Goal: Information Seeking & Learning: Learn about a topic

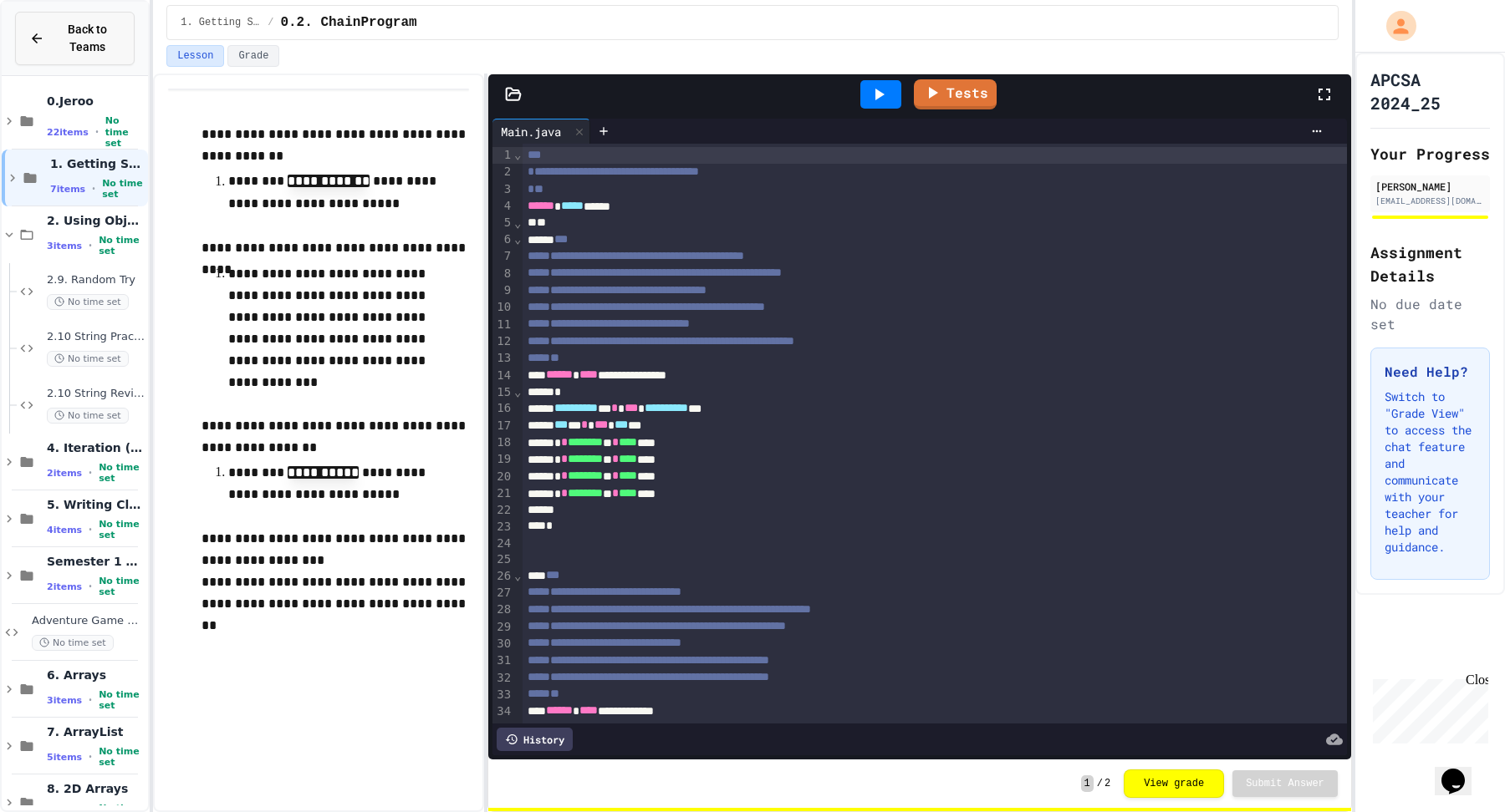
click at [103, 54] on span "Back to Teams" at bounding box center [87, 38] width 66 height 35
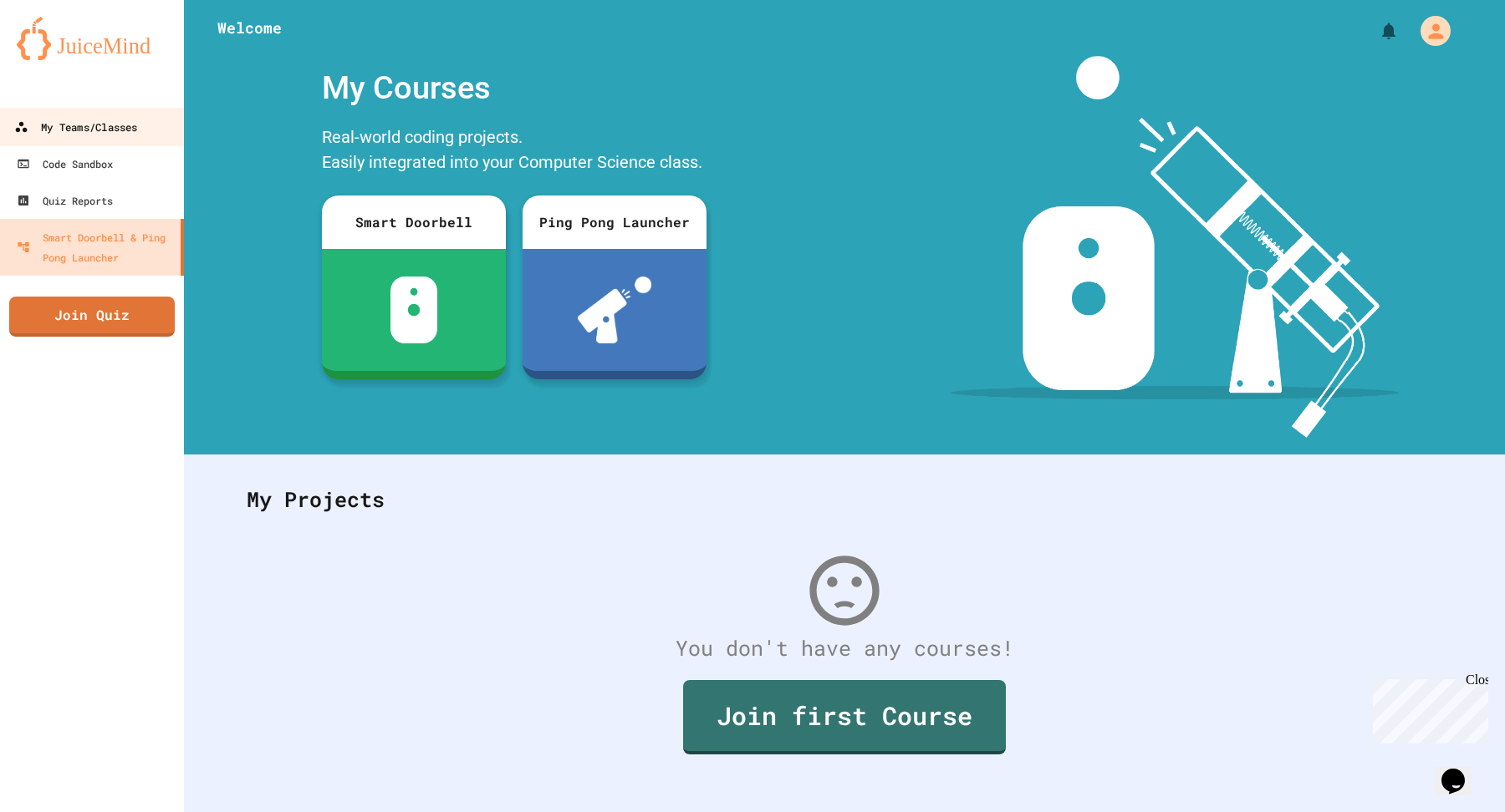
click at [77, 135] on div "My Teams/Classes" at bounding box center [76, 127] width 123 height 21
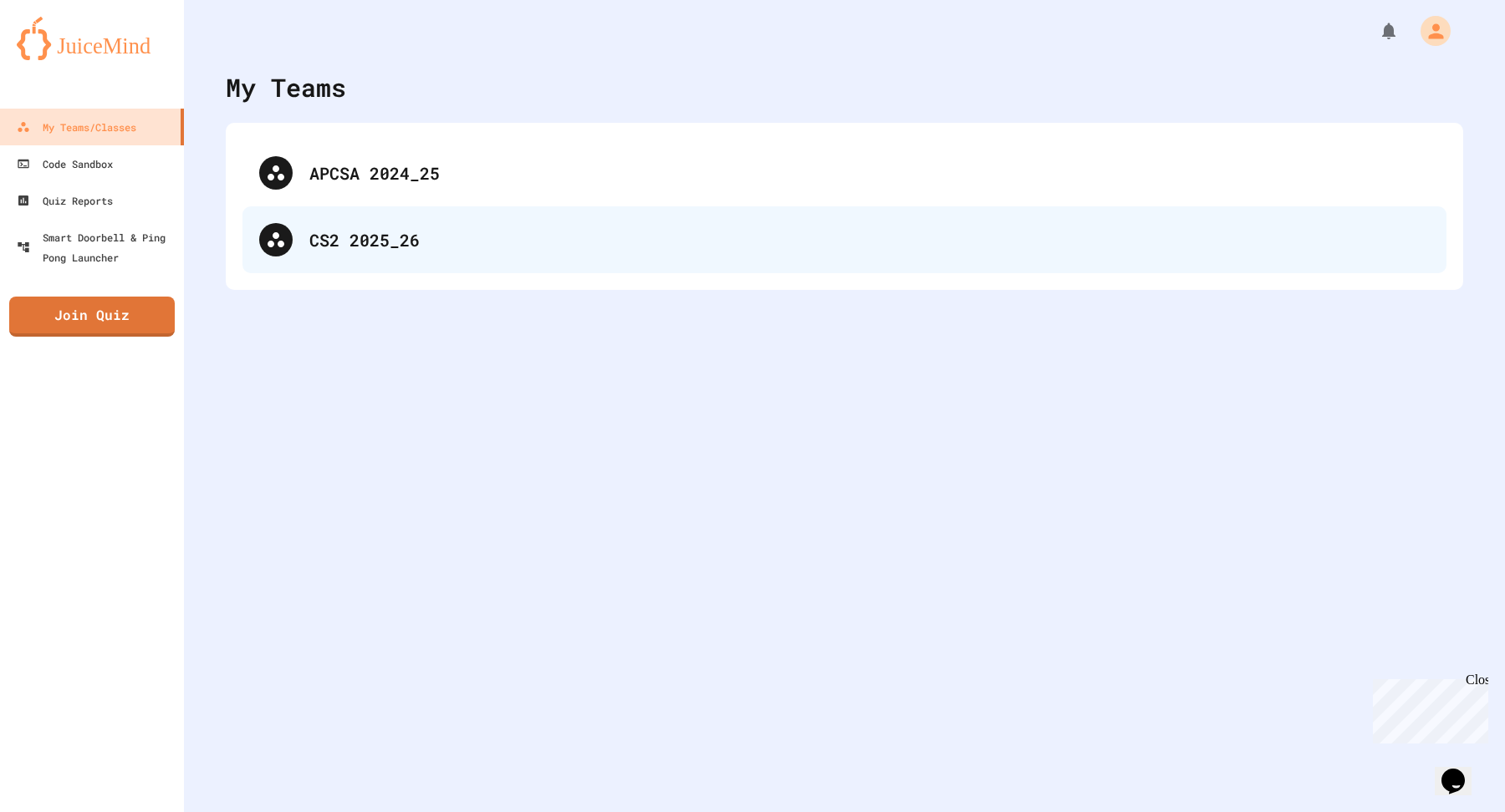
click at [405, 243] on div "CS2 2025_26" at bounding box center [869, 239] width 1120 height 25
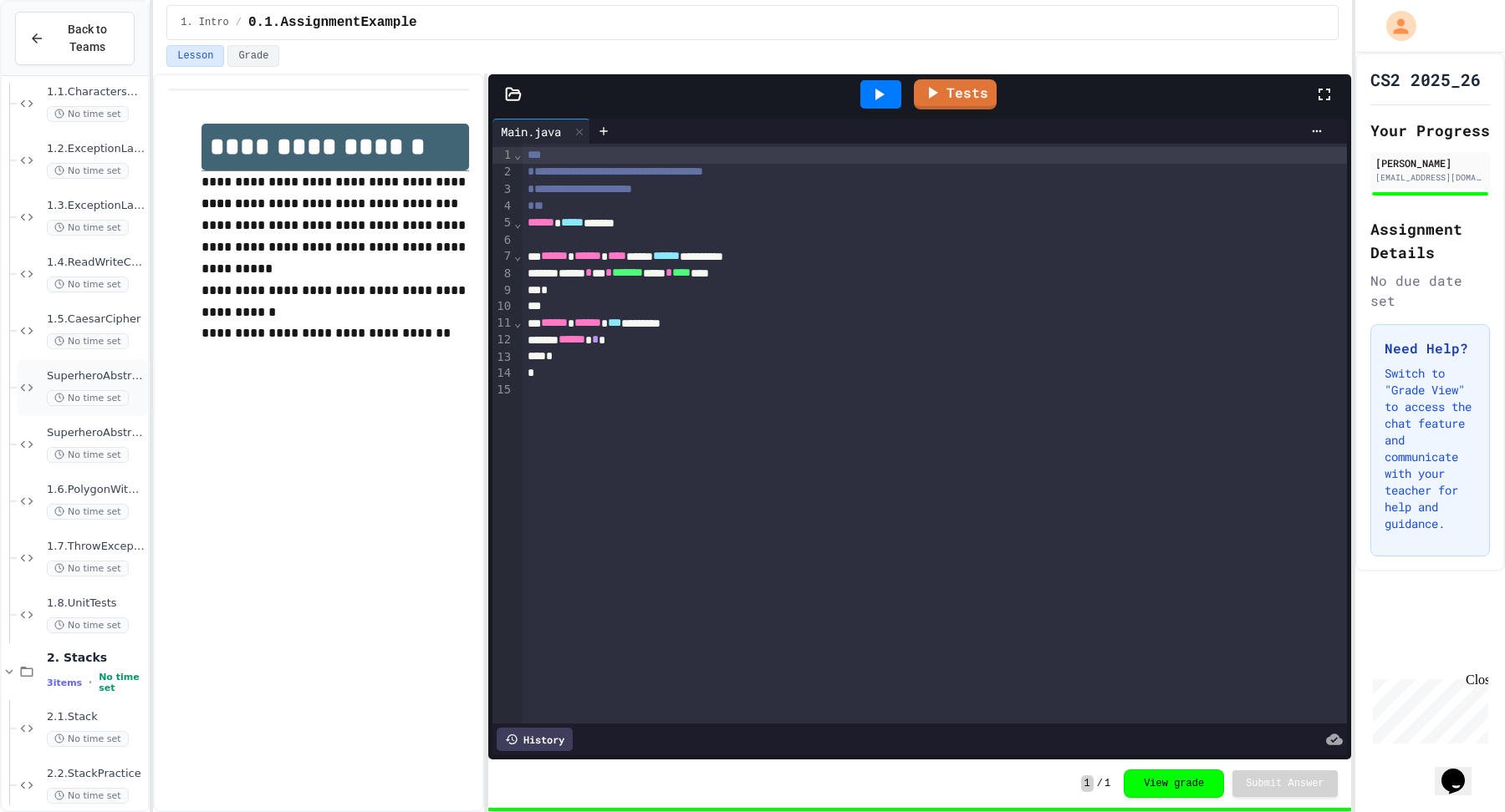
scroll to position [547, 0]
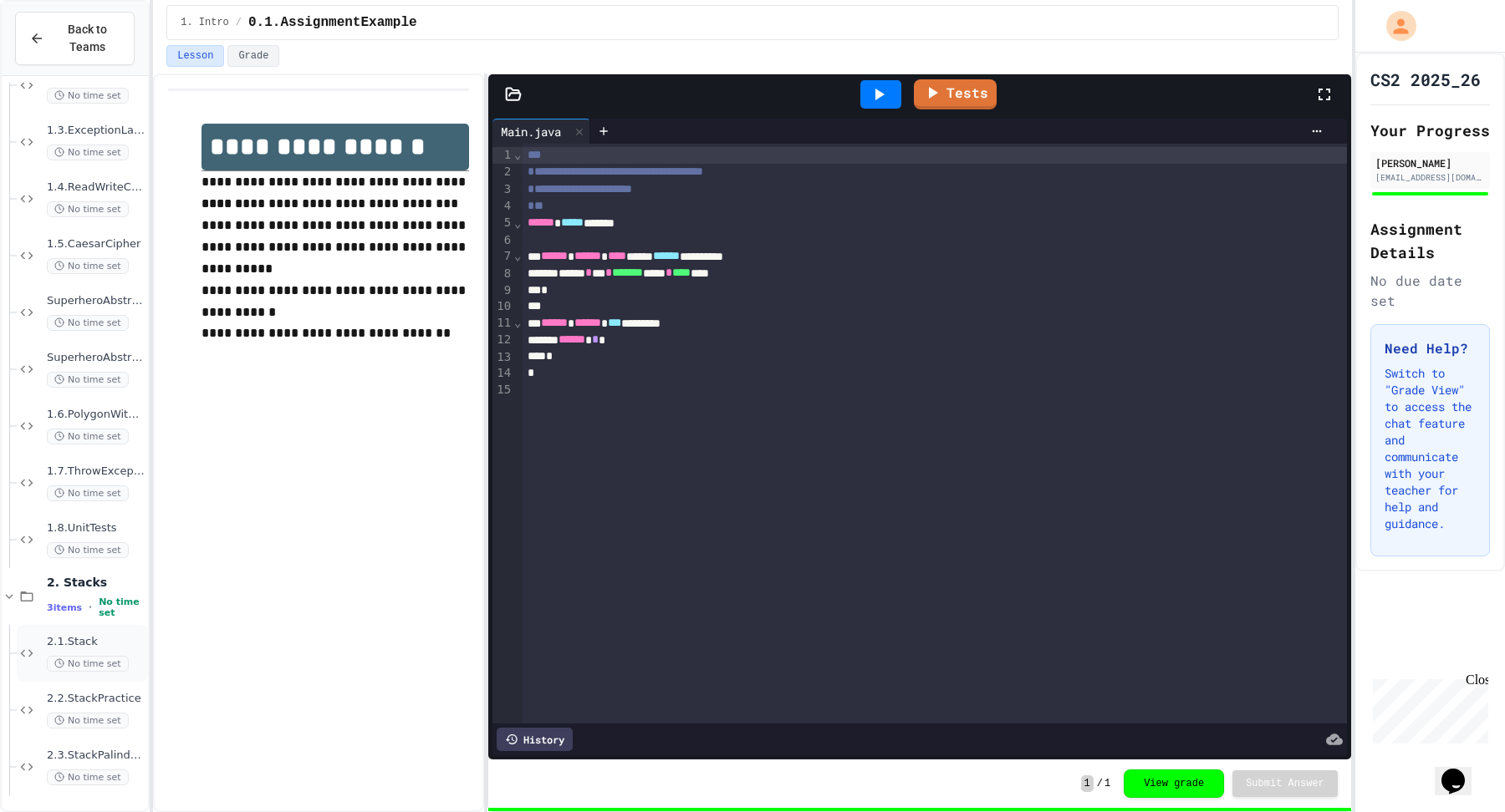
click at [79, 648] on div "2.1.Stack No time set" at bounding box center [95, 654] width 98 height 37
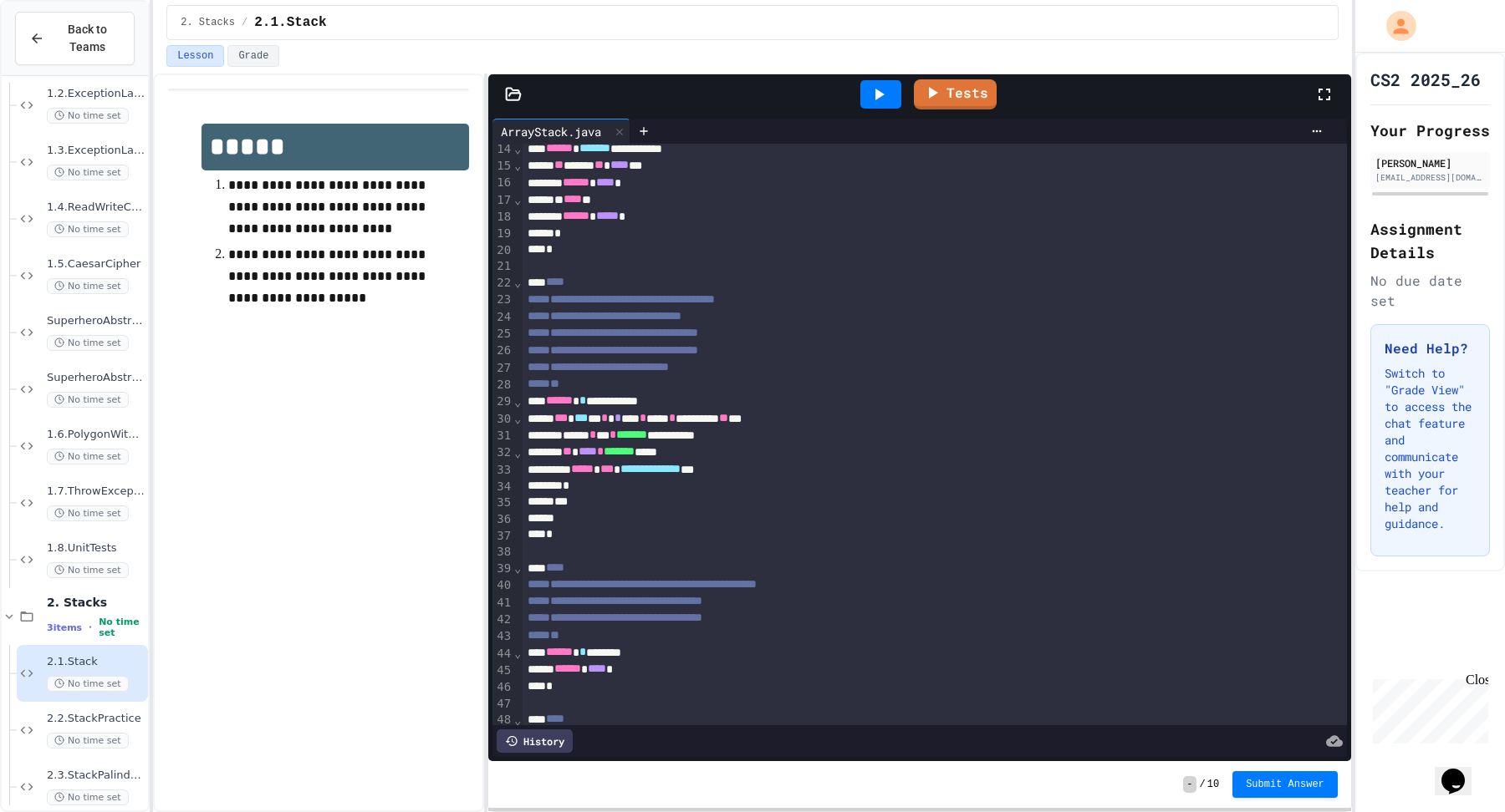
scroll to position [398, 0]
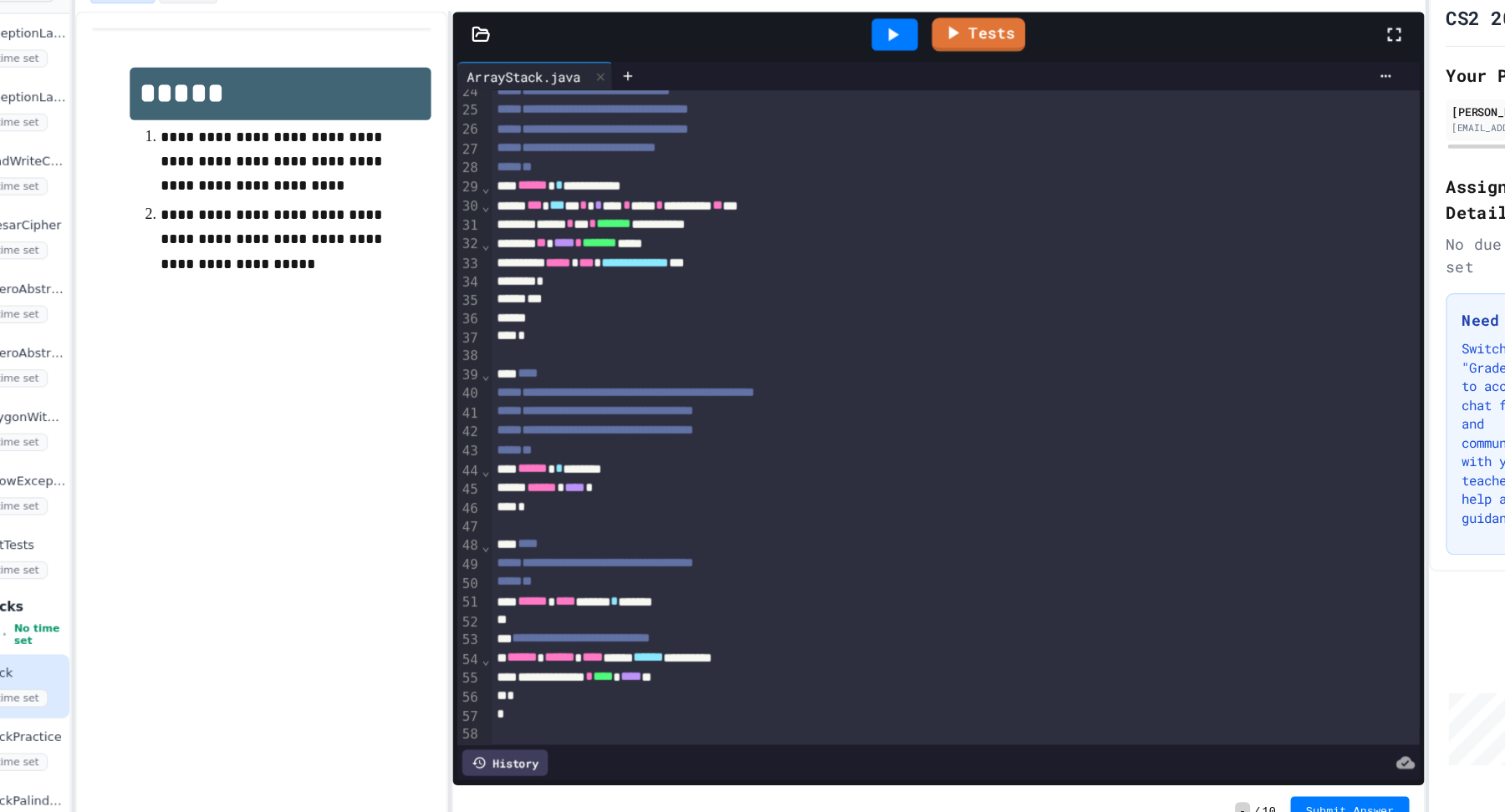
click at [879, 89] on icon at bounding box center [878, 94] width 20 height 20
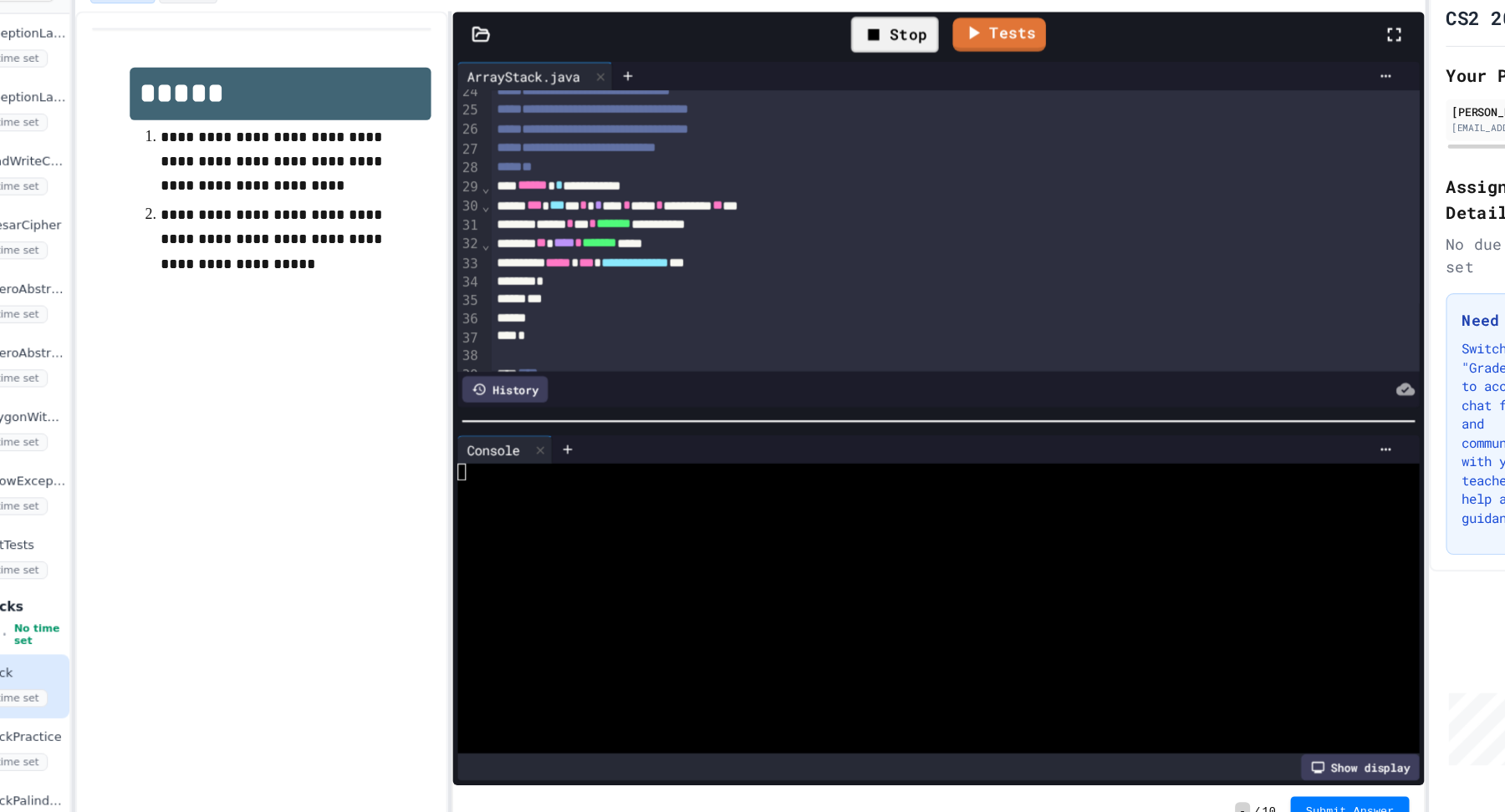
click at [685, 503] on div at bounding box center [911, 498] width 835 height 15
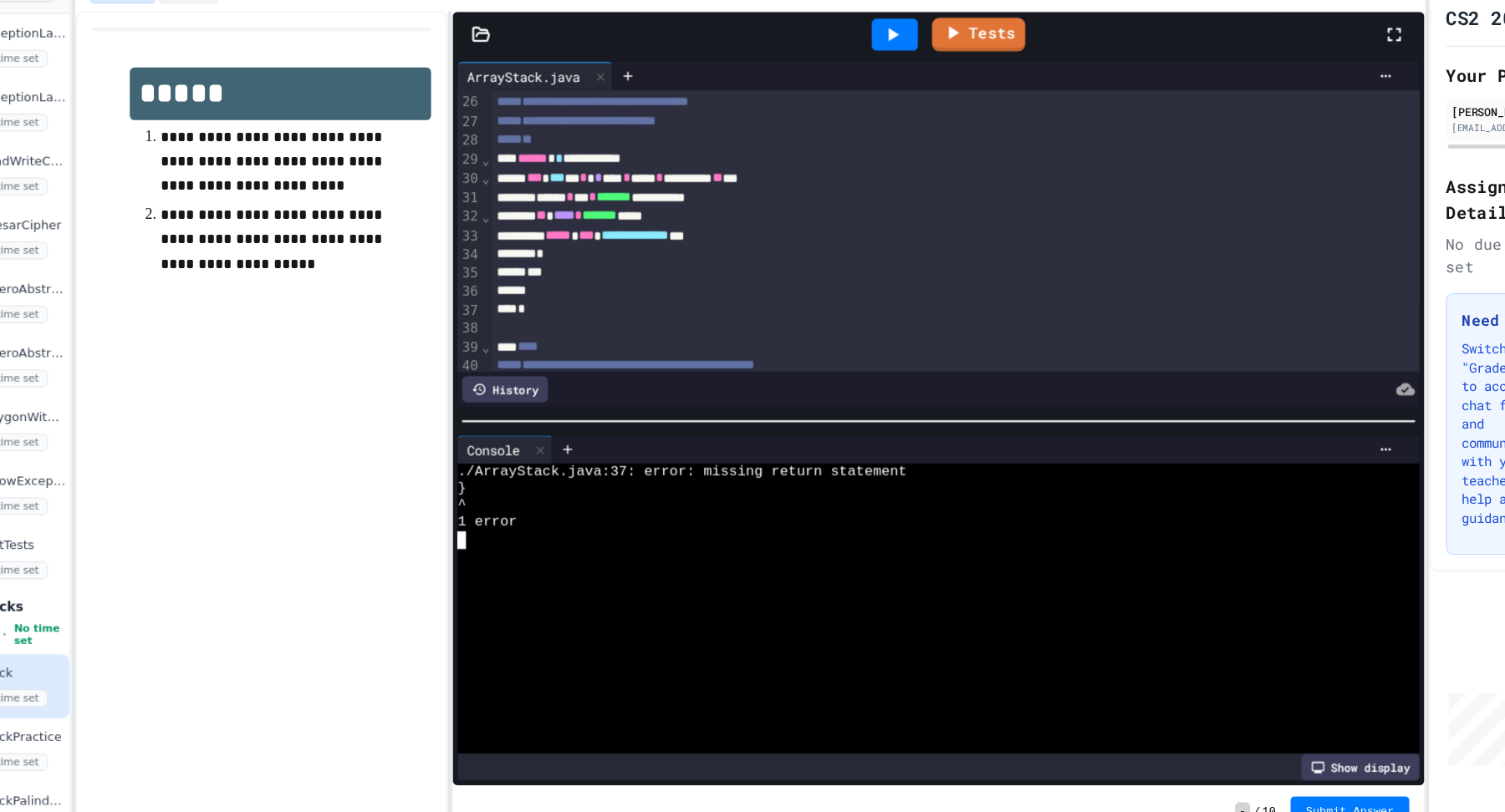
scroll to position [422, 0]
click at [722, 321] on div at bounding box center [934, 323] width 825 height 16
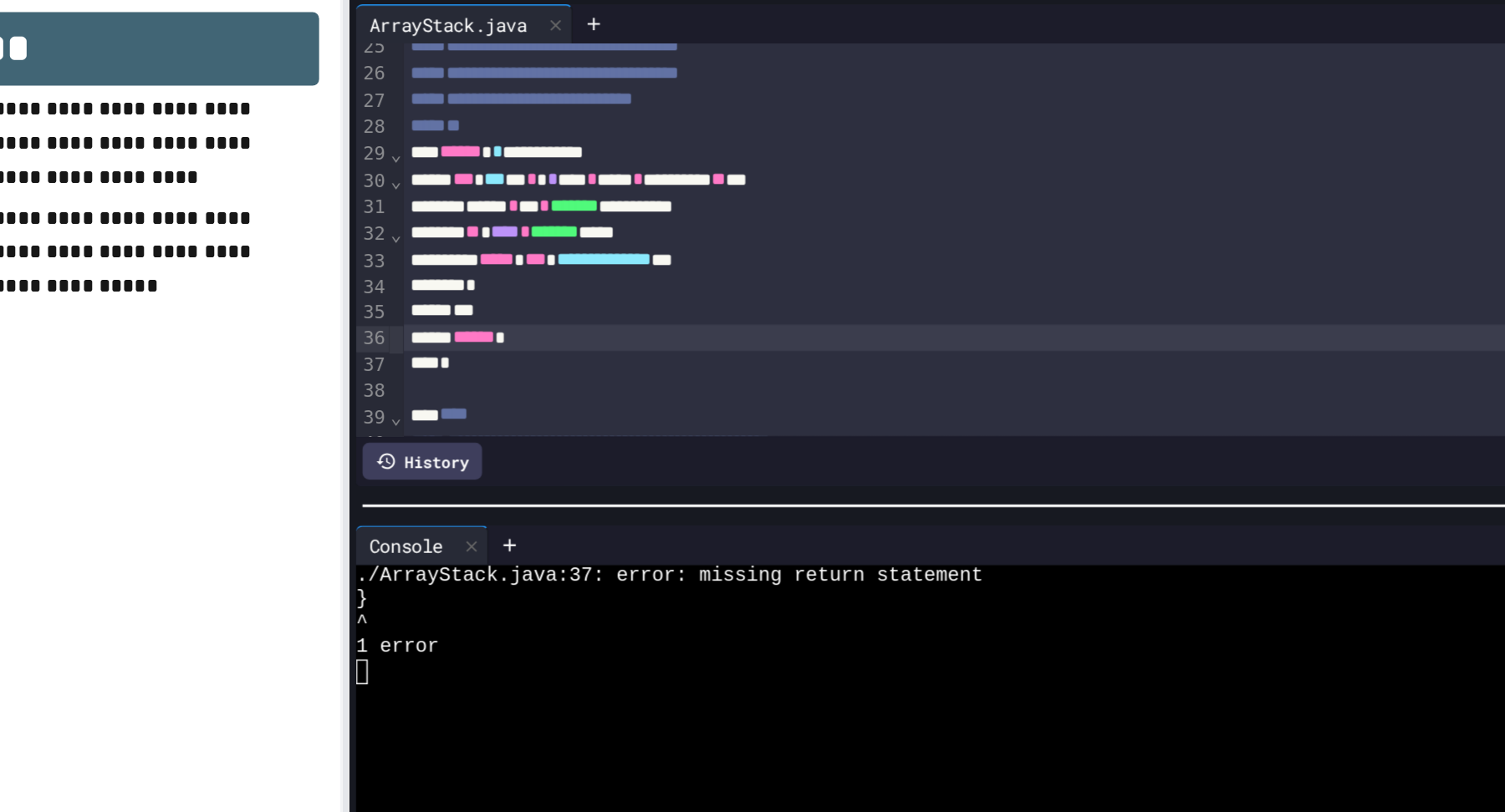
scroll to position [395, 0]
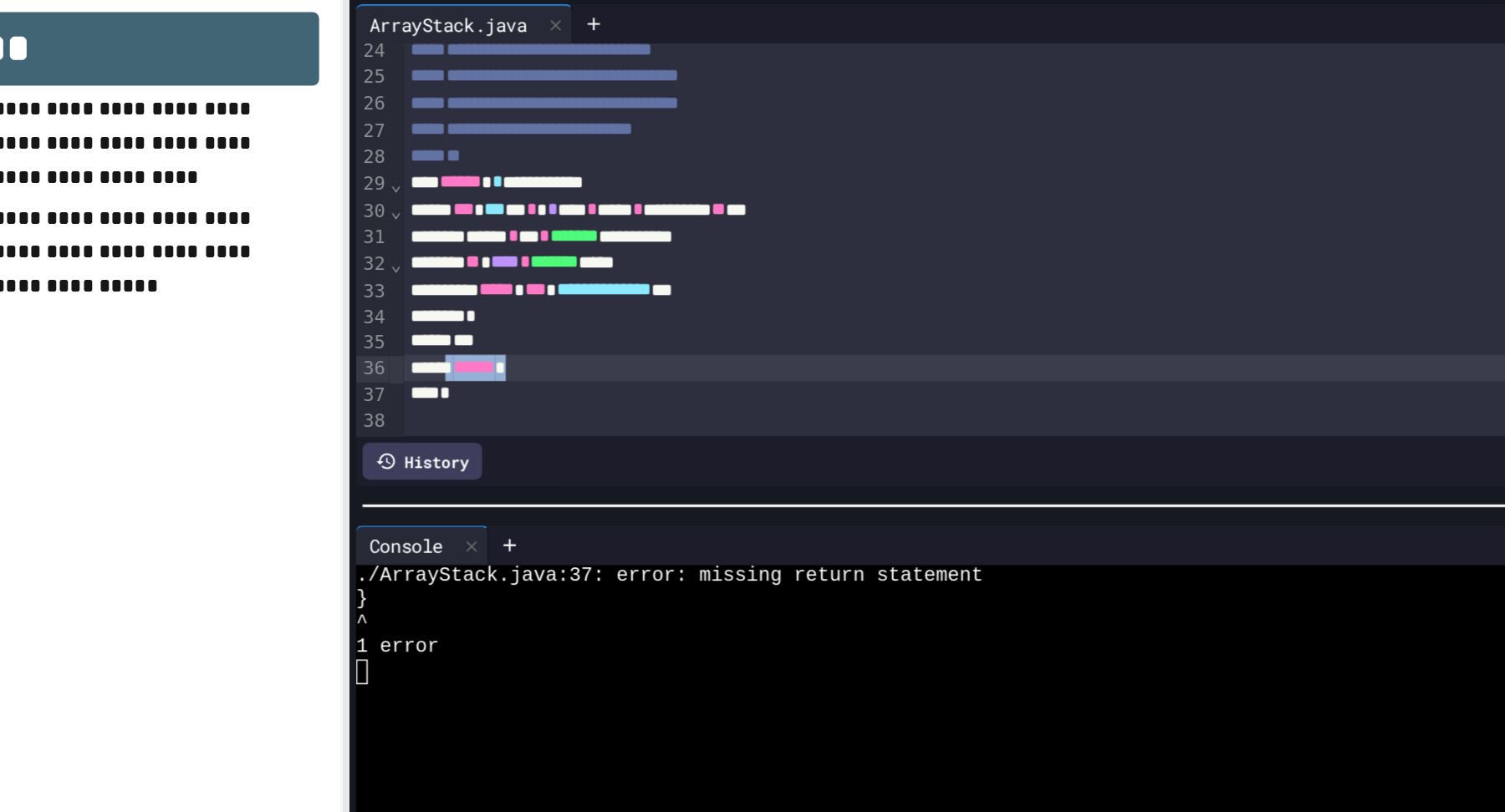
click at [563, 352] on div "******" at bounding box center [934, 350] width 825 height 16
click at [618, 345] on div "******" at bounding box center [934, 350] width 825 height 16
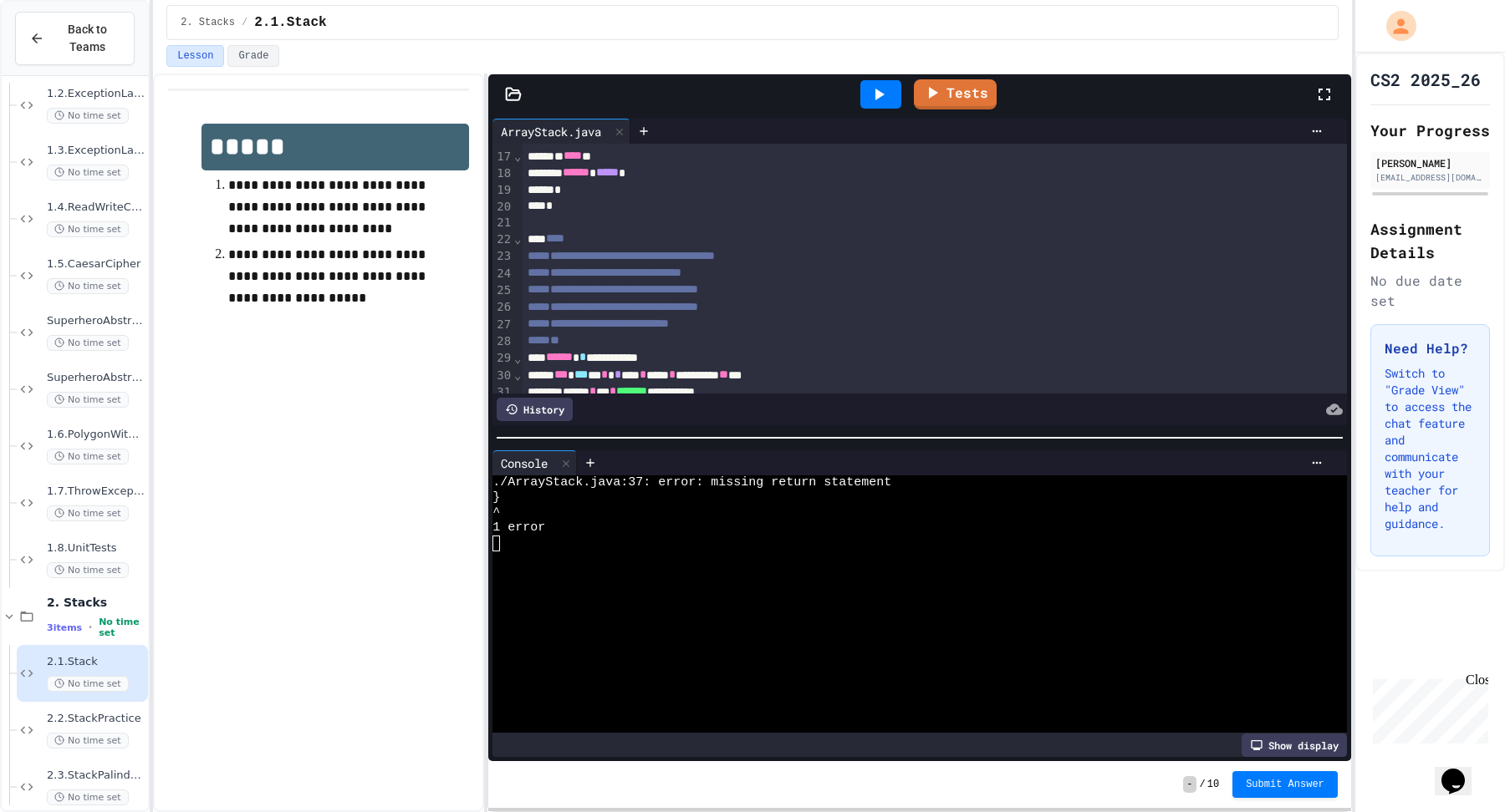
scroll to position [203, 0]
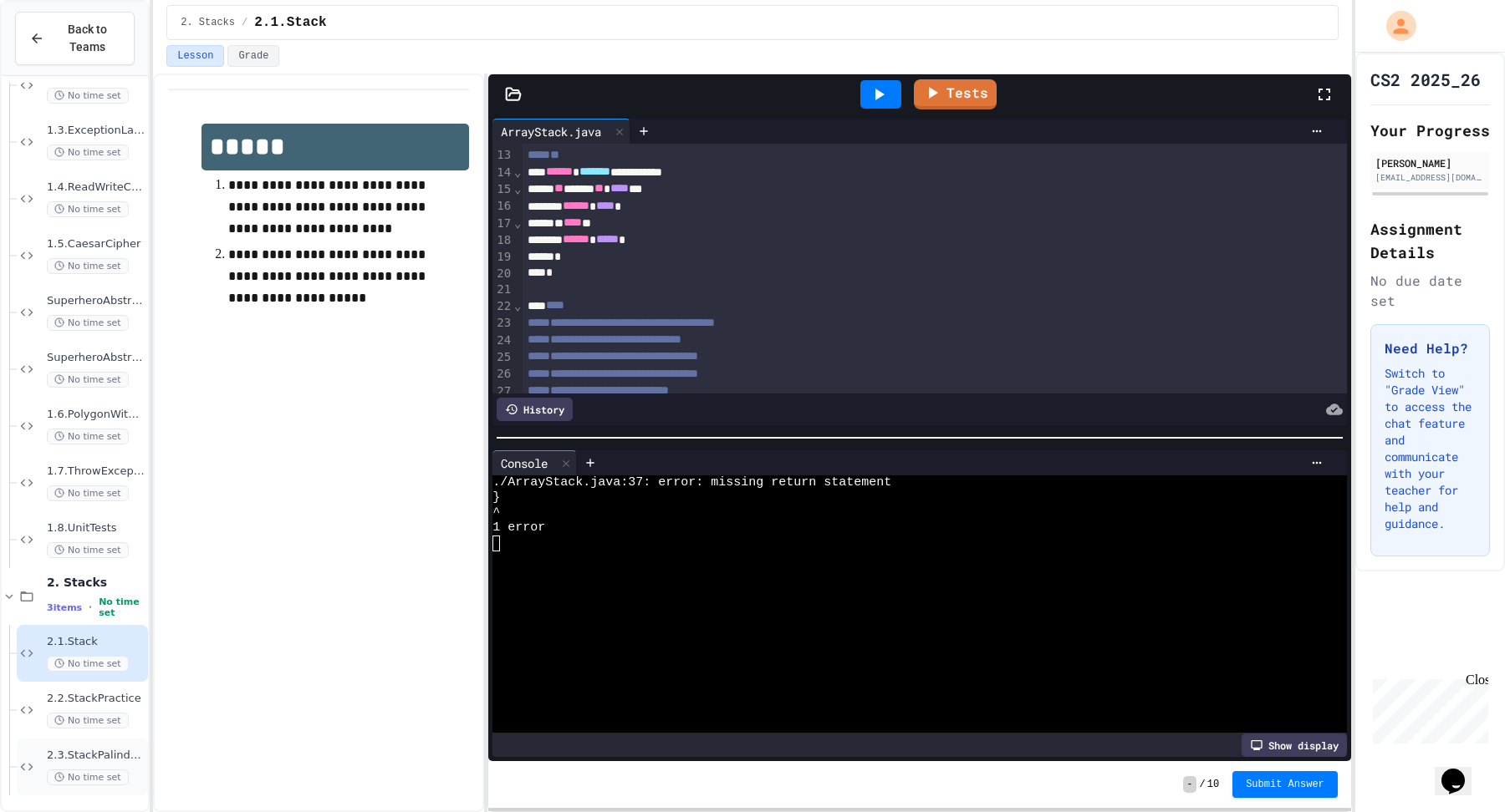
click at [27, 765] on icon at bounding box center [27, 767] width 20 height 15
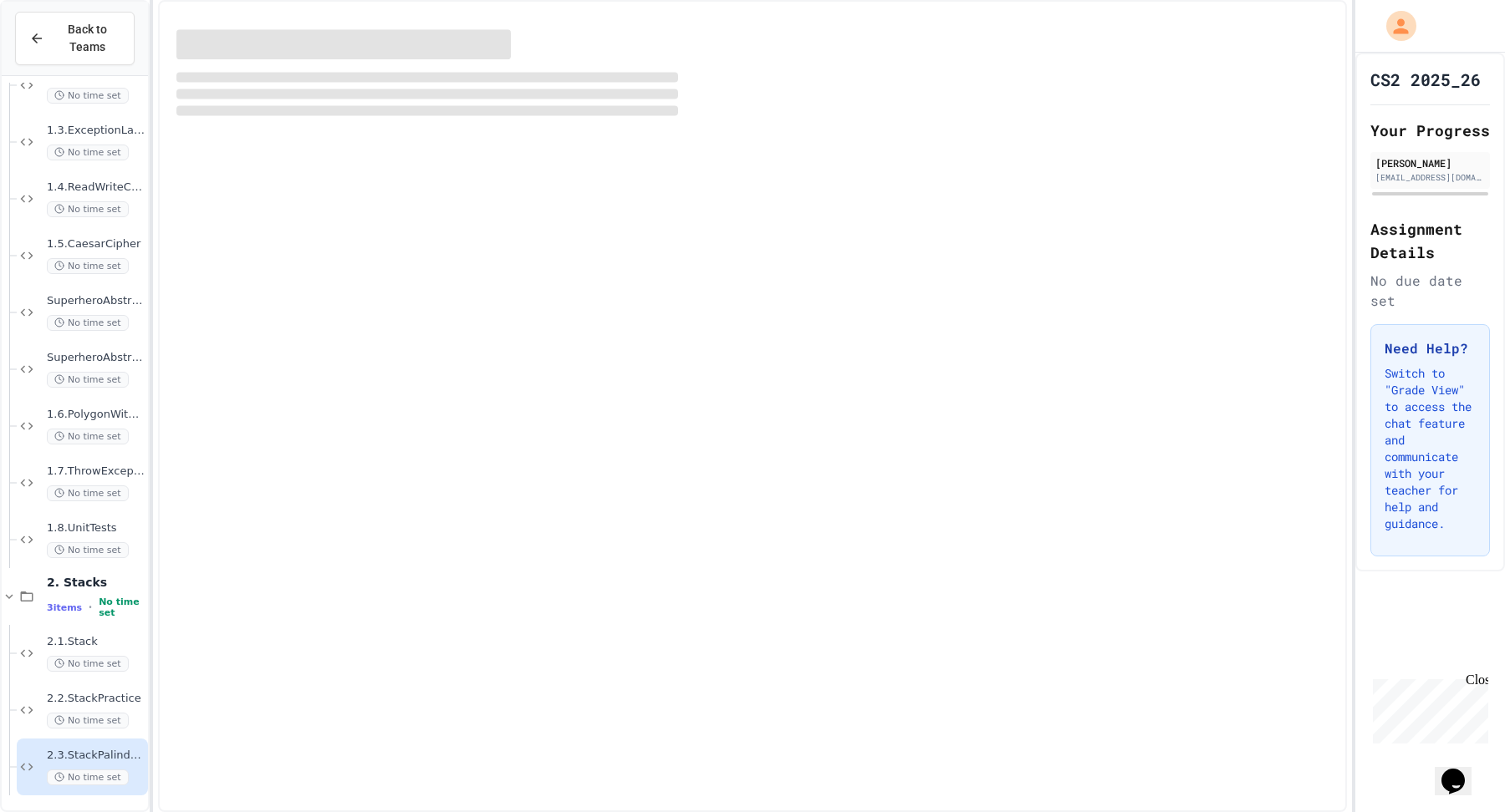
scroll to position [527, 0]
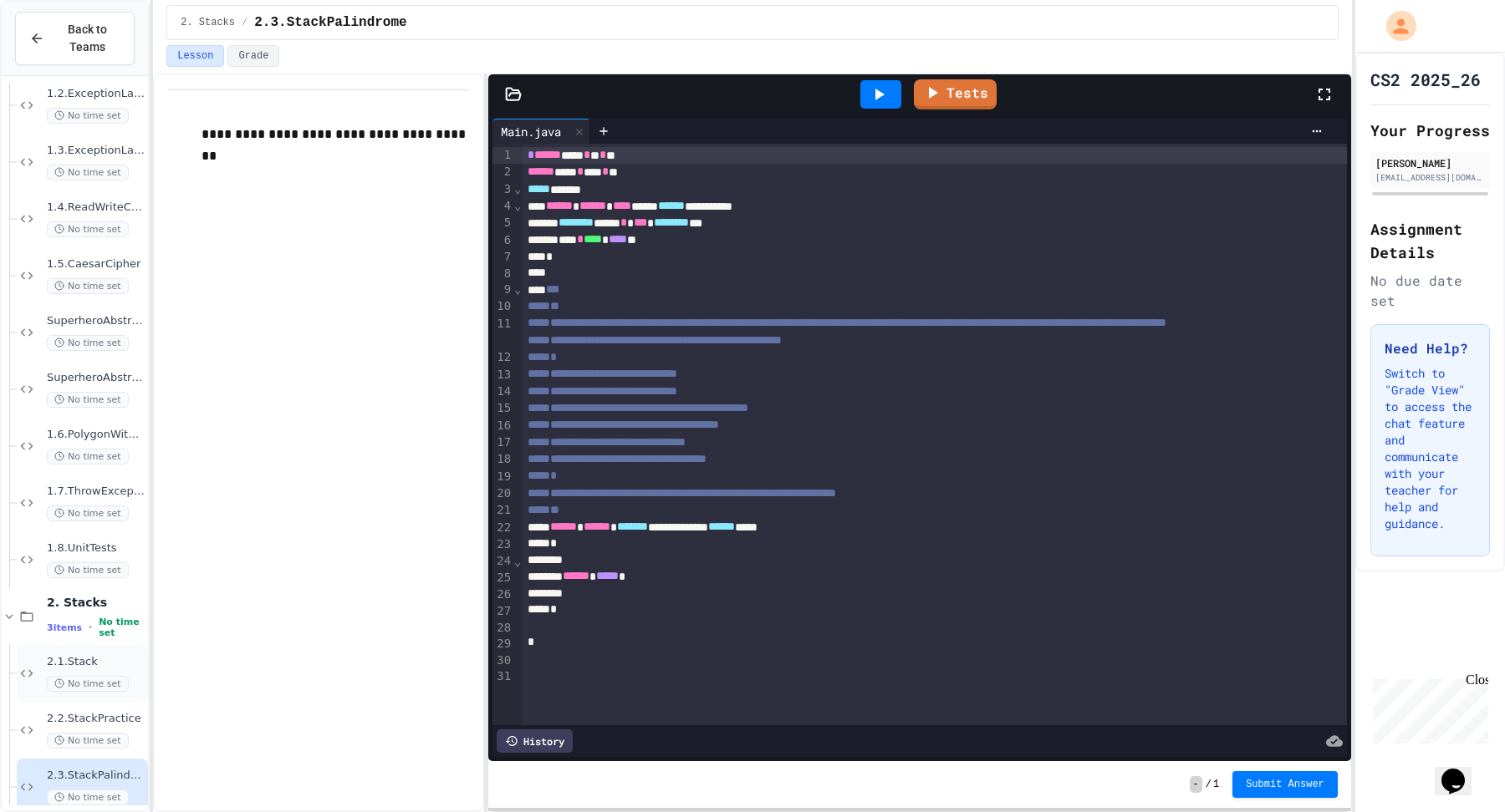
click at [71, 668] on div "2.1.Stack No time set" at bounding box center [95, 674] width 98 height 37
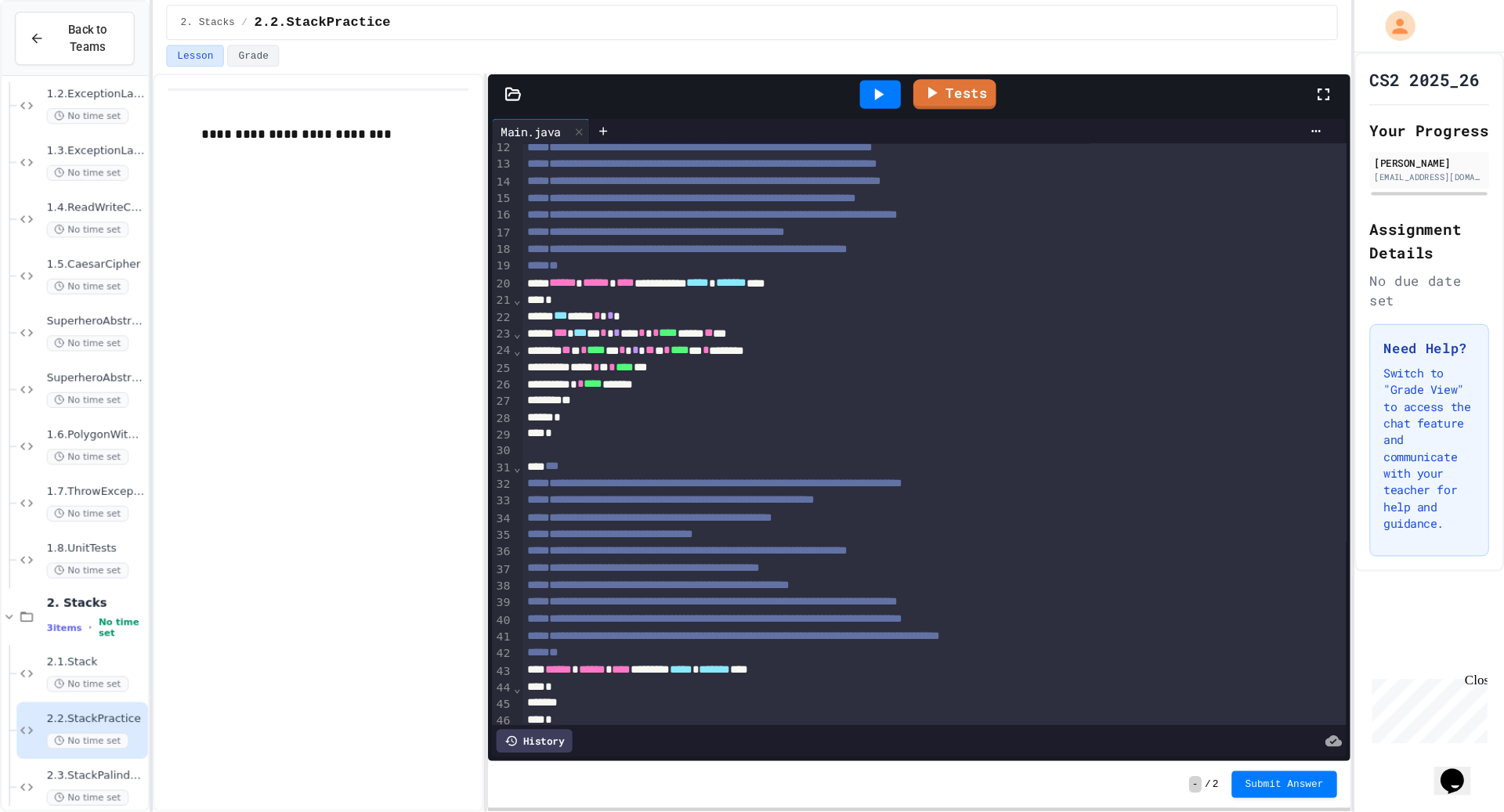
scroll to position [231, 0]
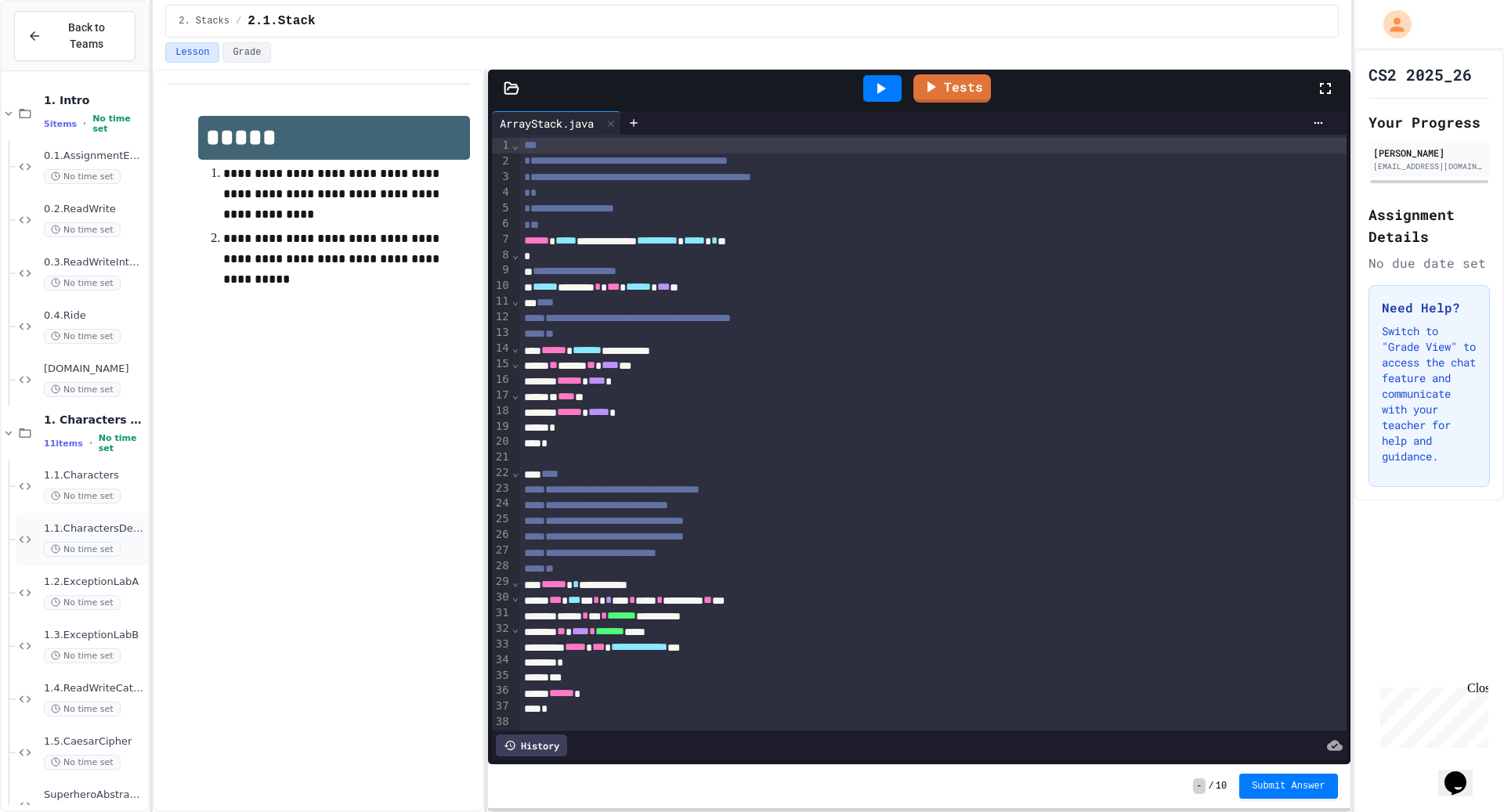
scroll to position [462, 0]
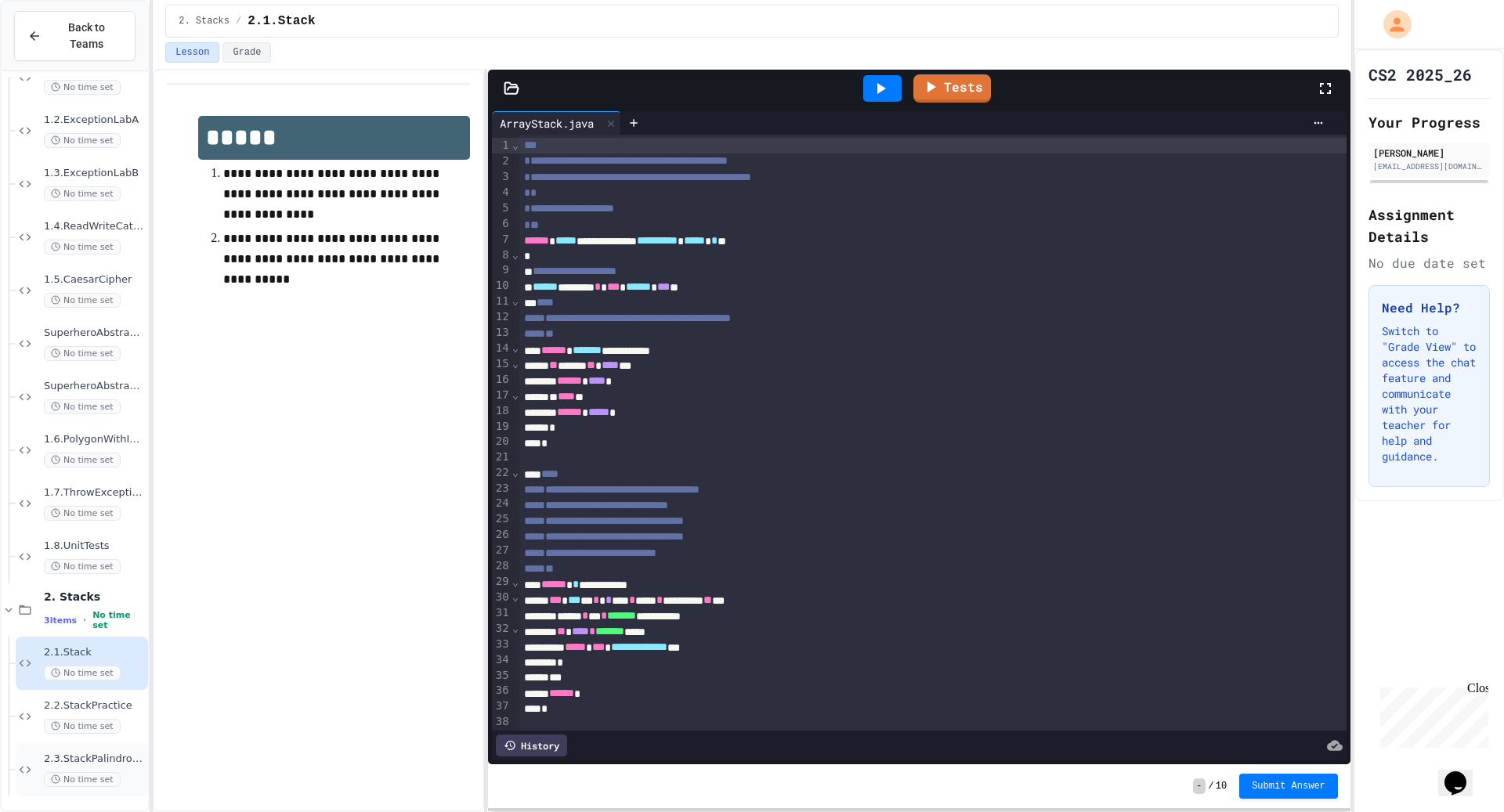
click at [103, 760] on span "No time set" at bounding box center [82, 779] width 76 height 15
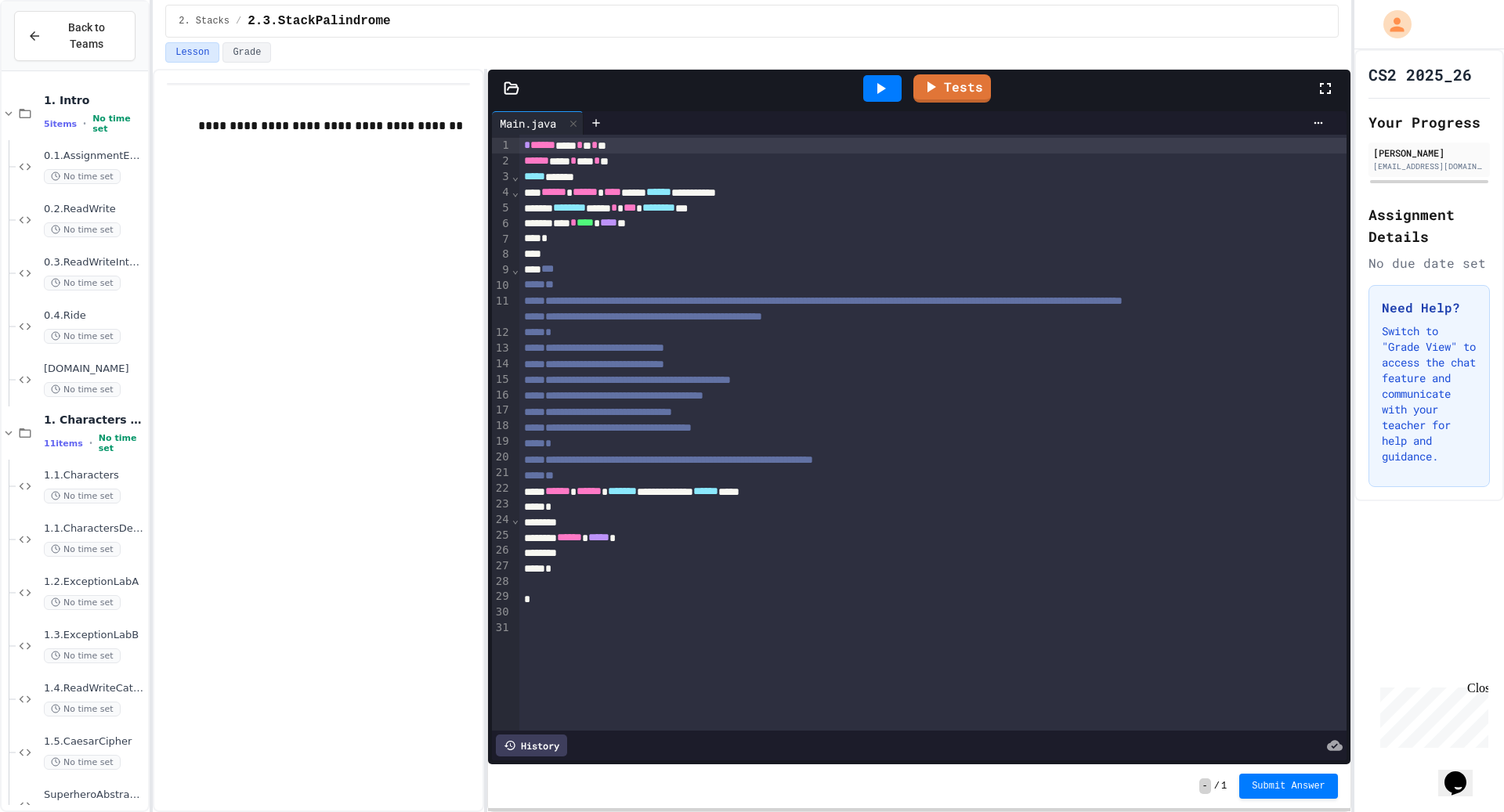
click at [673, 561] on div at bounding box center [933, 553] width 827 height 15
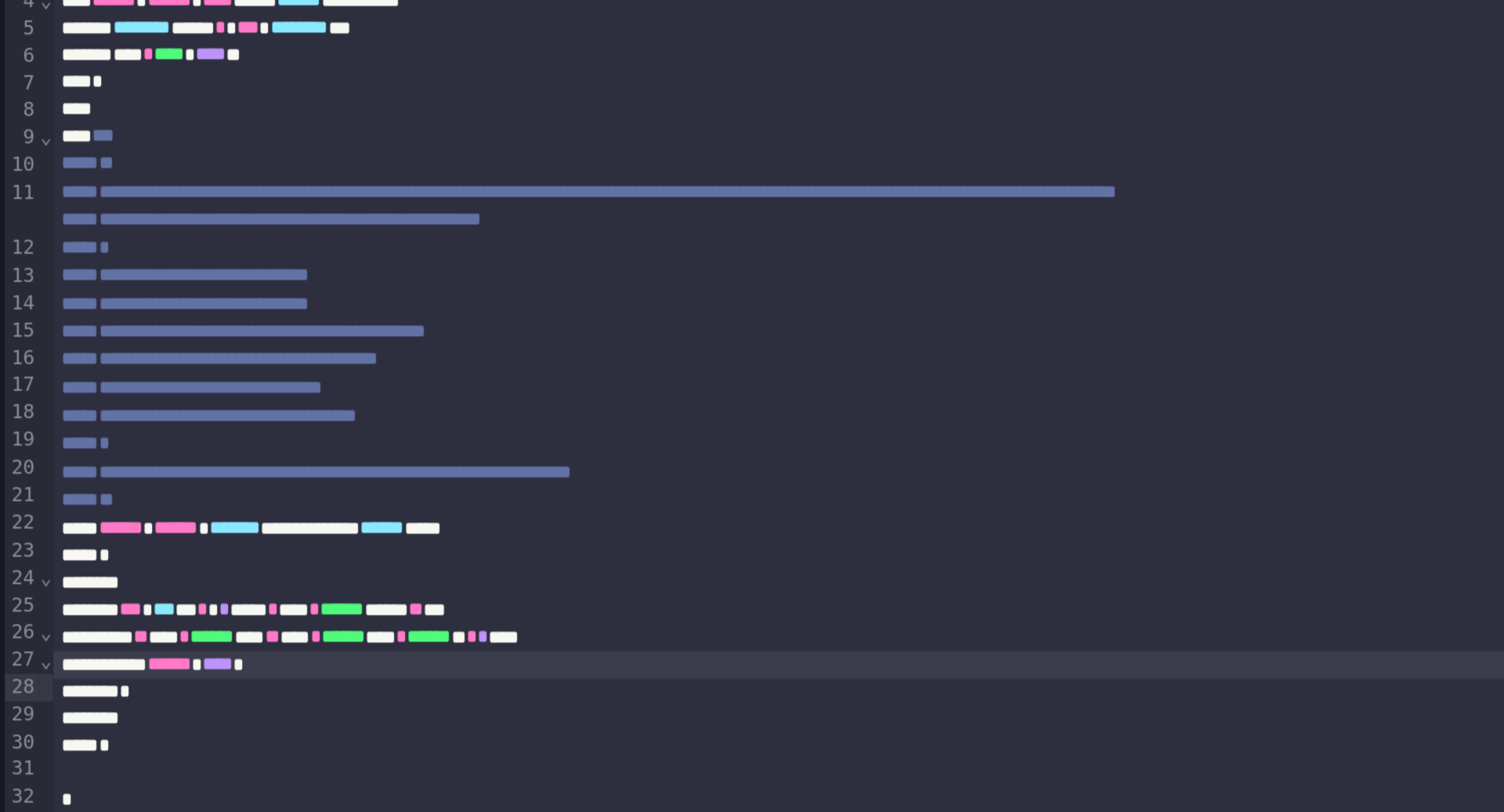
scroll to position [0, 0]
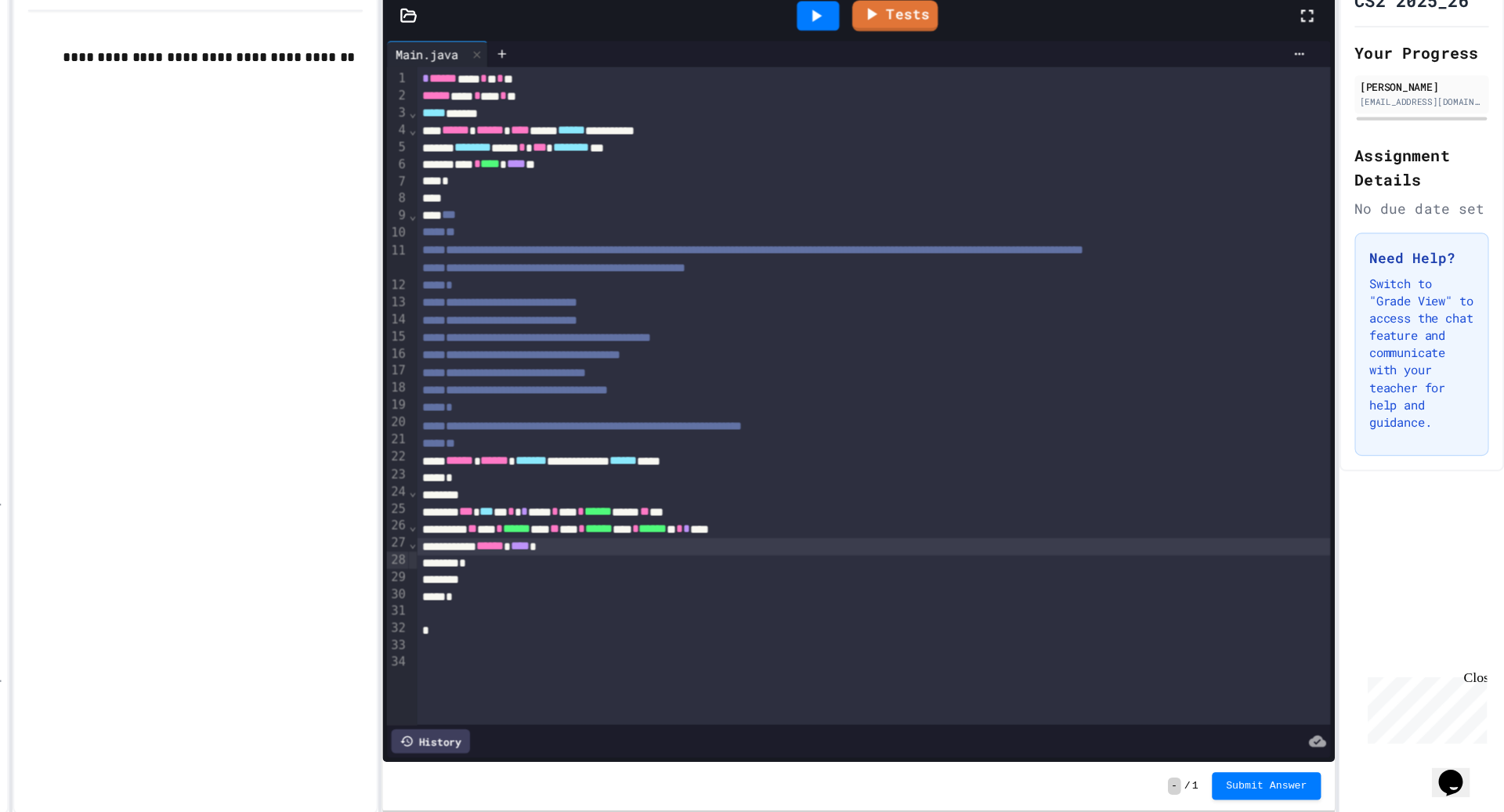
click at [884, 102] on div at bounding box center [882, 87] width 54 height 42
click at [885, 79] on icon at bounding box center [880, 88] width 19 height 19
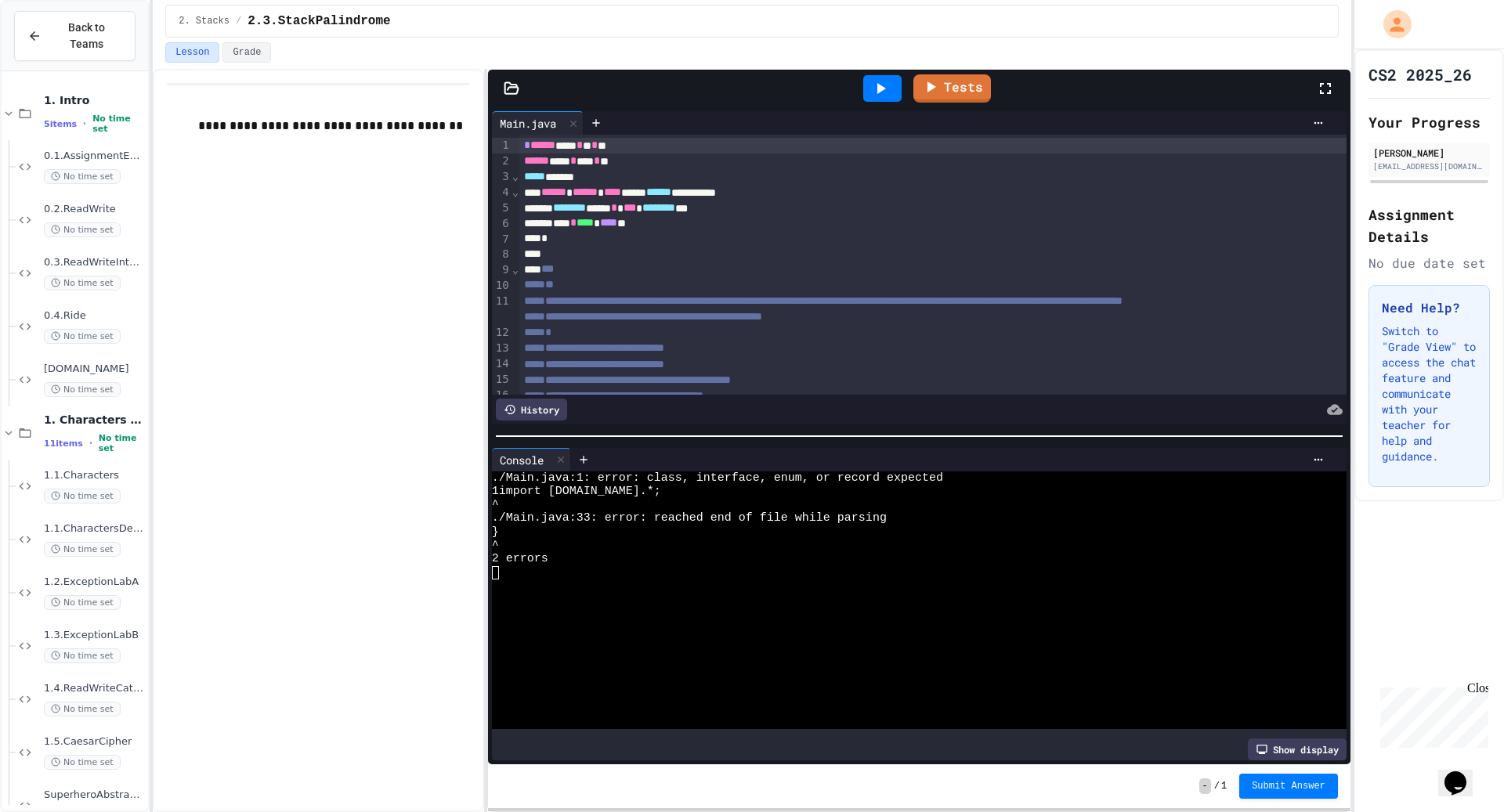
click at [527, 148] on span "*" at bounding box center [527, 144] width 6 height 11
click at [877, 83] on icon at bounding box center [880, 88] width 19 height 19
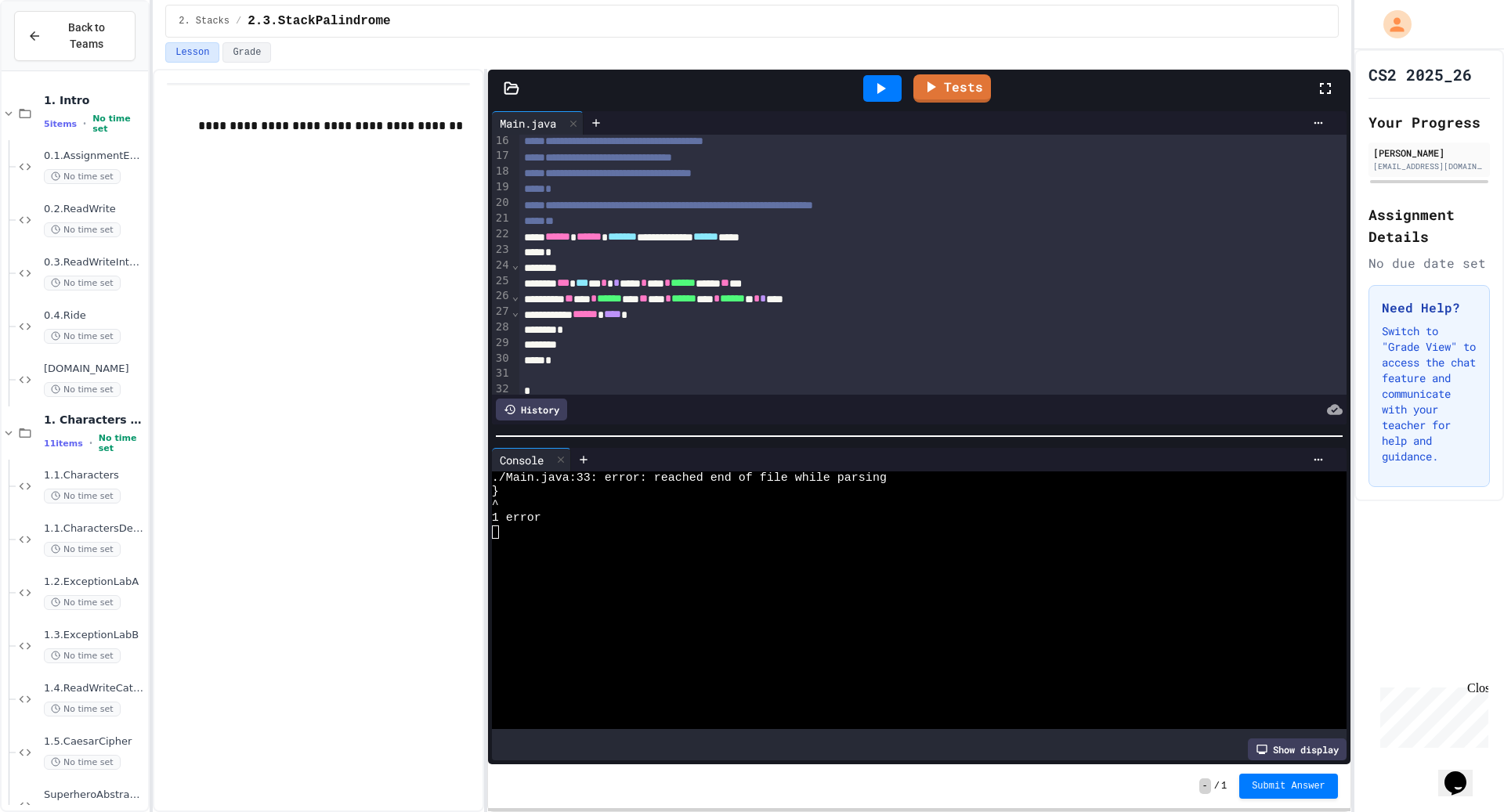
scroll to position [290, 0]
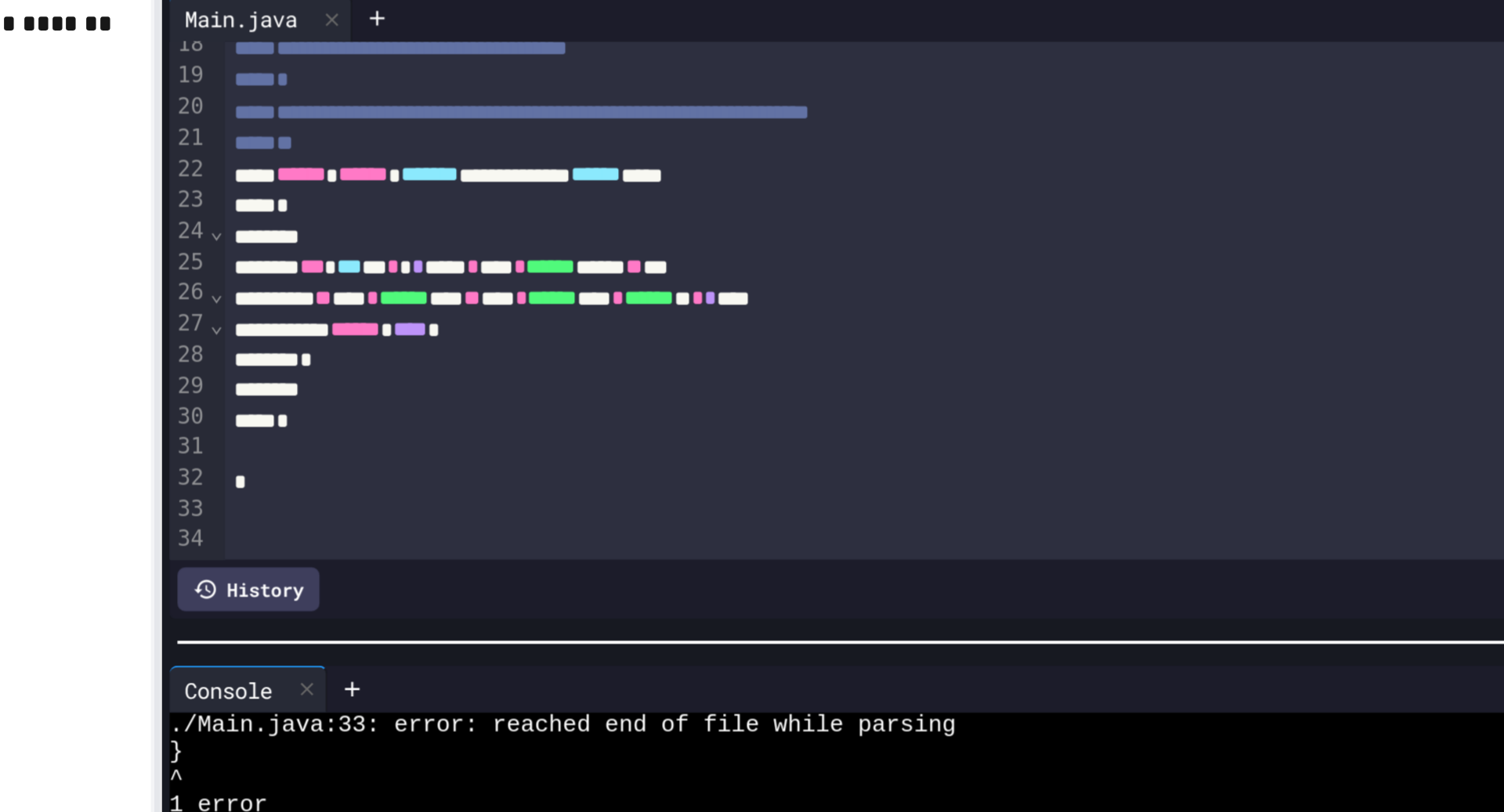
click at [730, 379] on div at bounding box center [933, 371] width 827 height 15
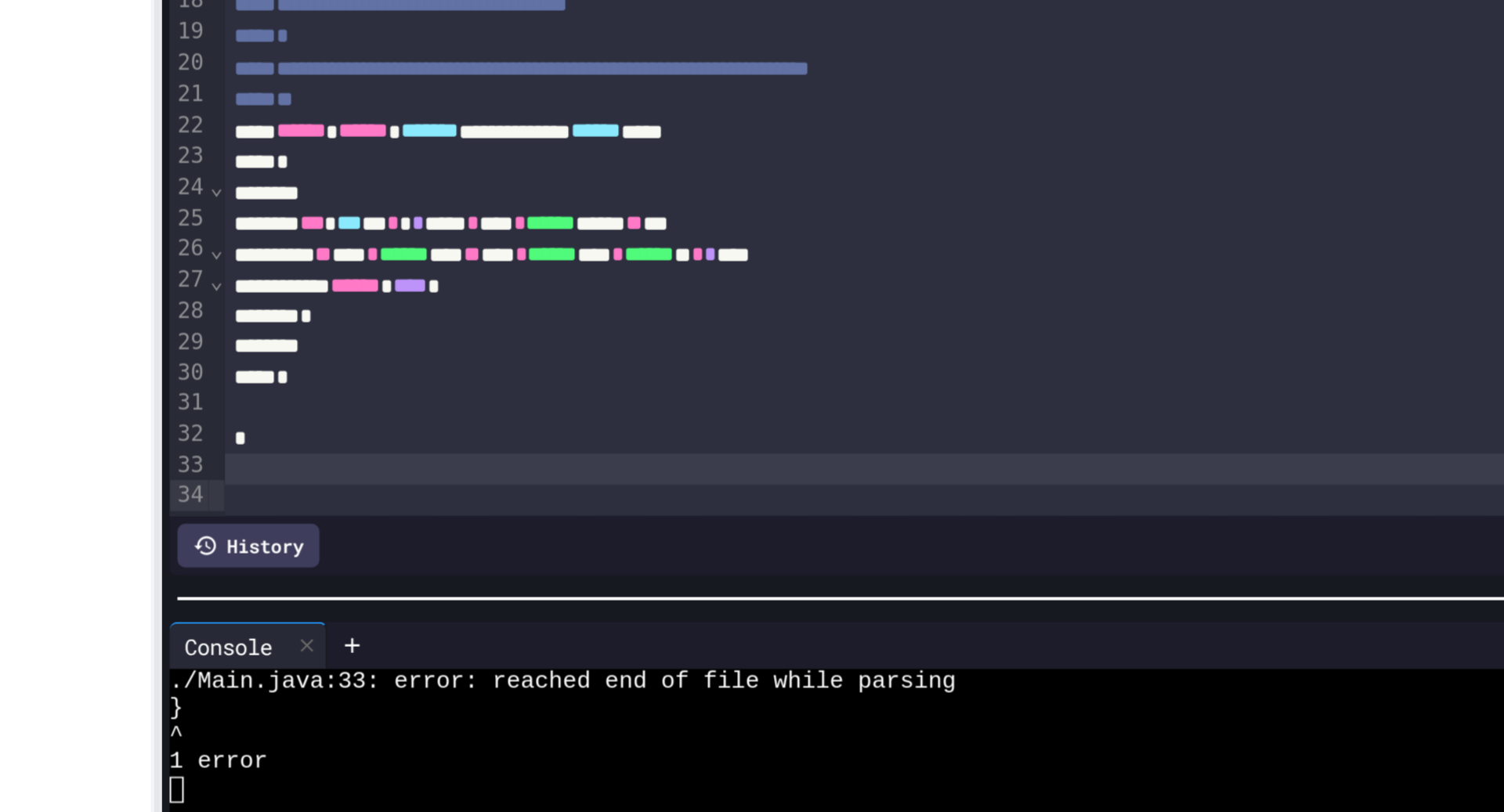
click at [750, 240] on div at bounding box center [933, 233] width 827 height 15
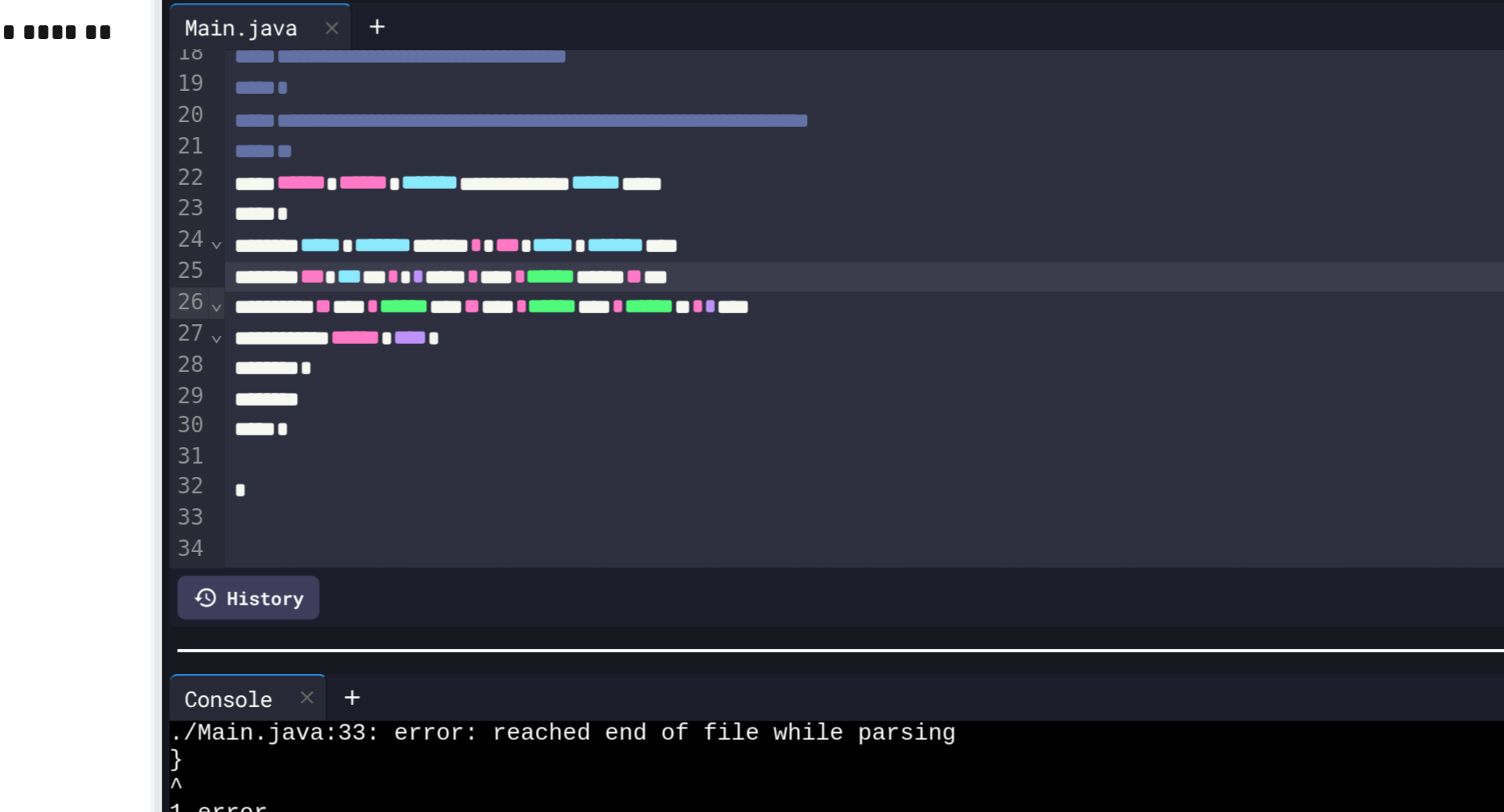
scroll to position [244, 0]
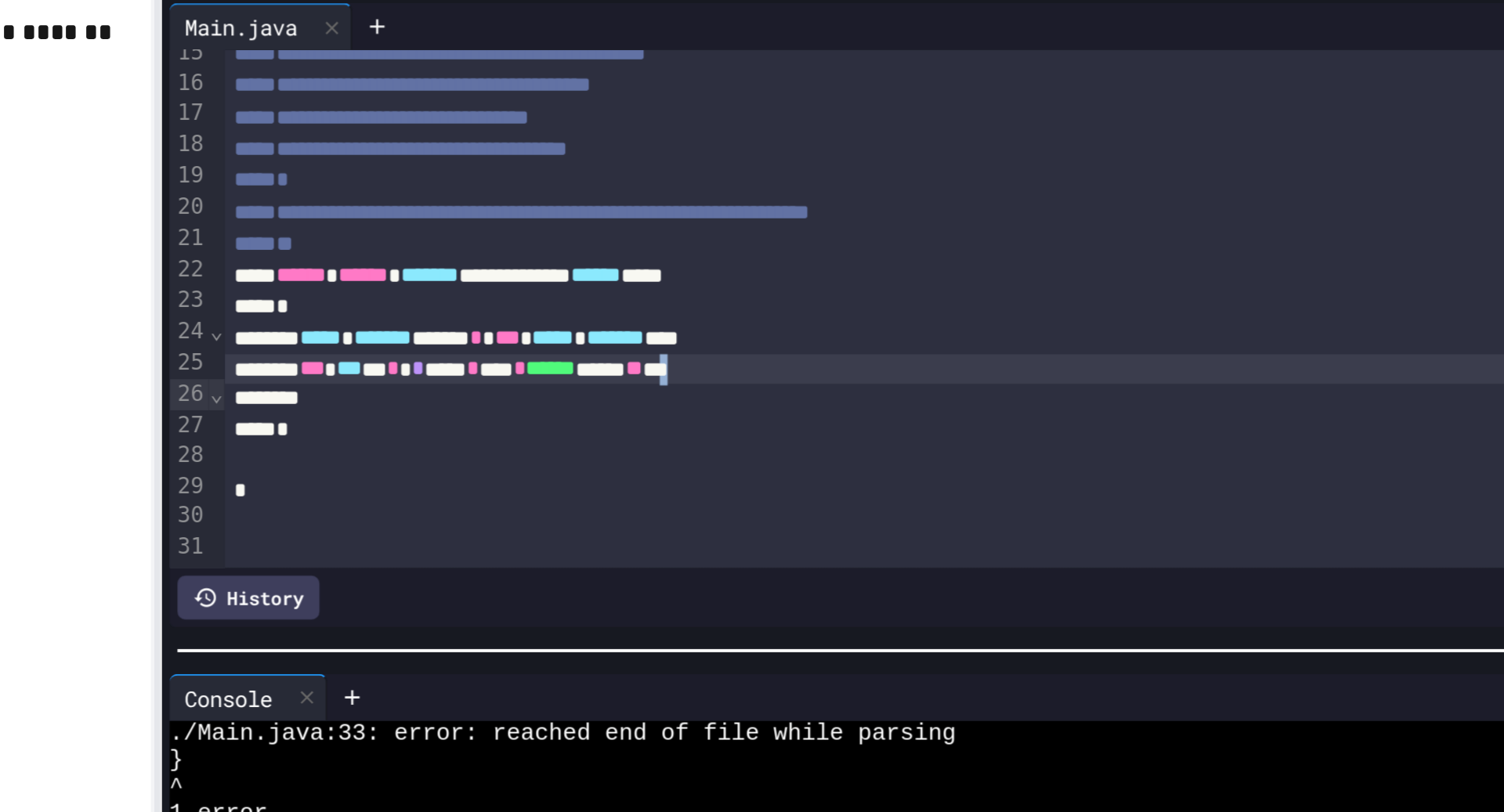
click at [570, 300] on span "***" at bounding box center [563, 294] width 13 height 11
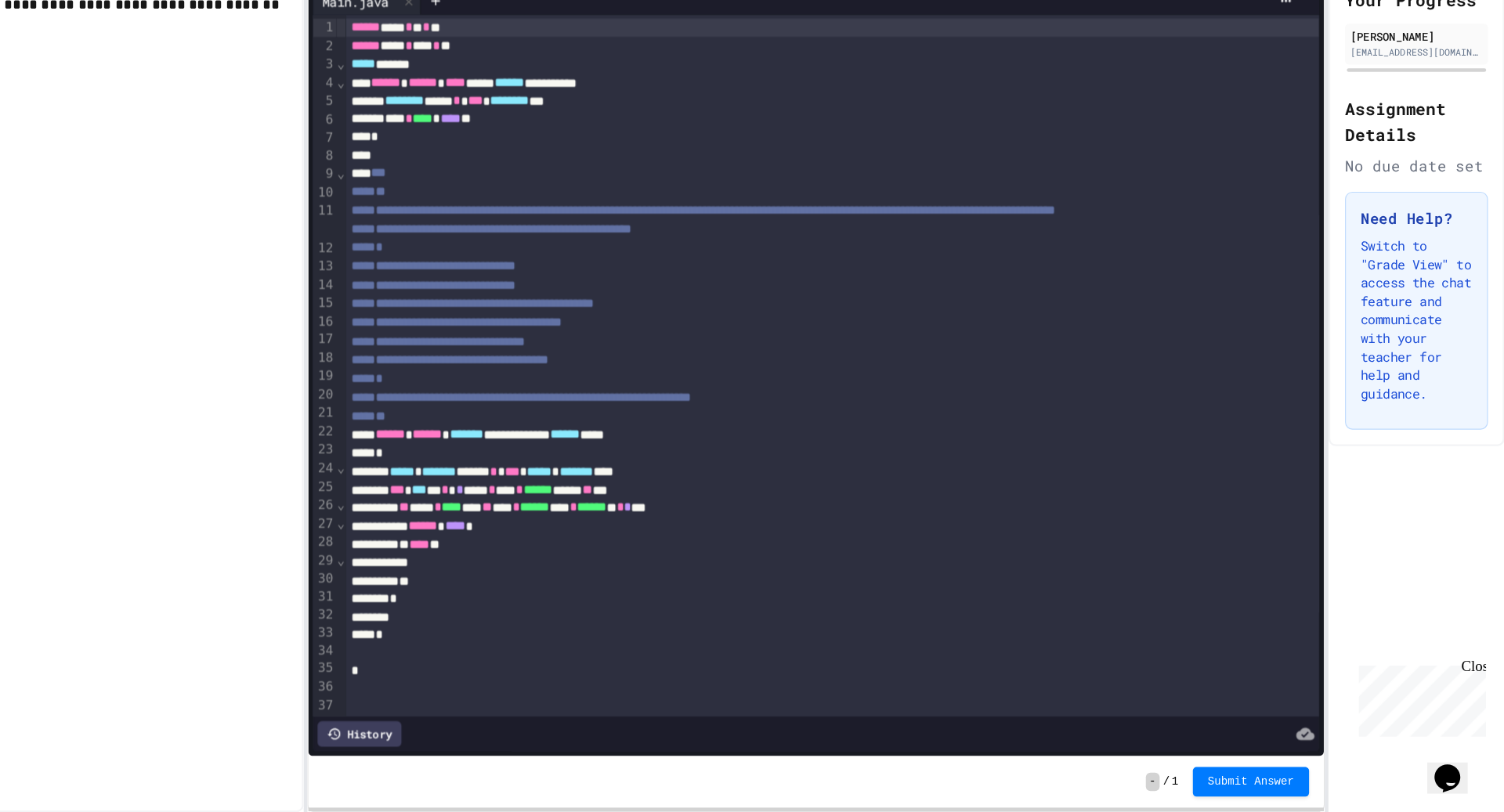
click at [722, 619] on div "*" at bounding box center [933, 616] width 827 height 15
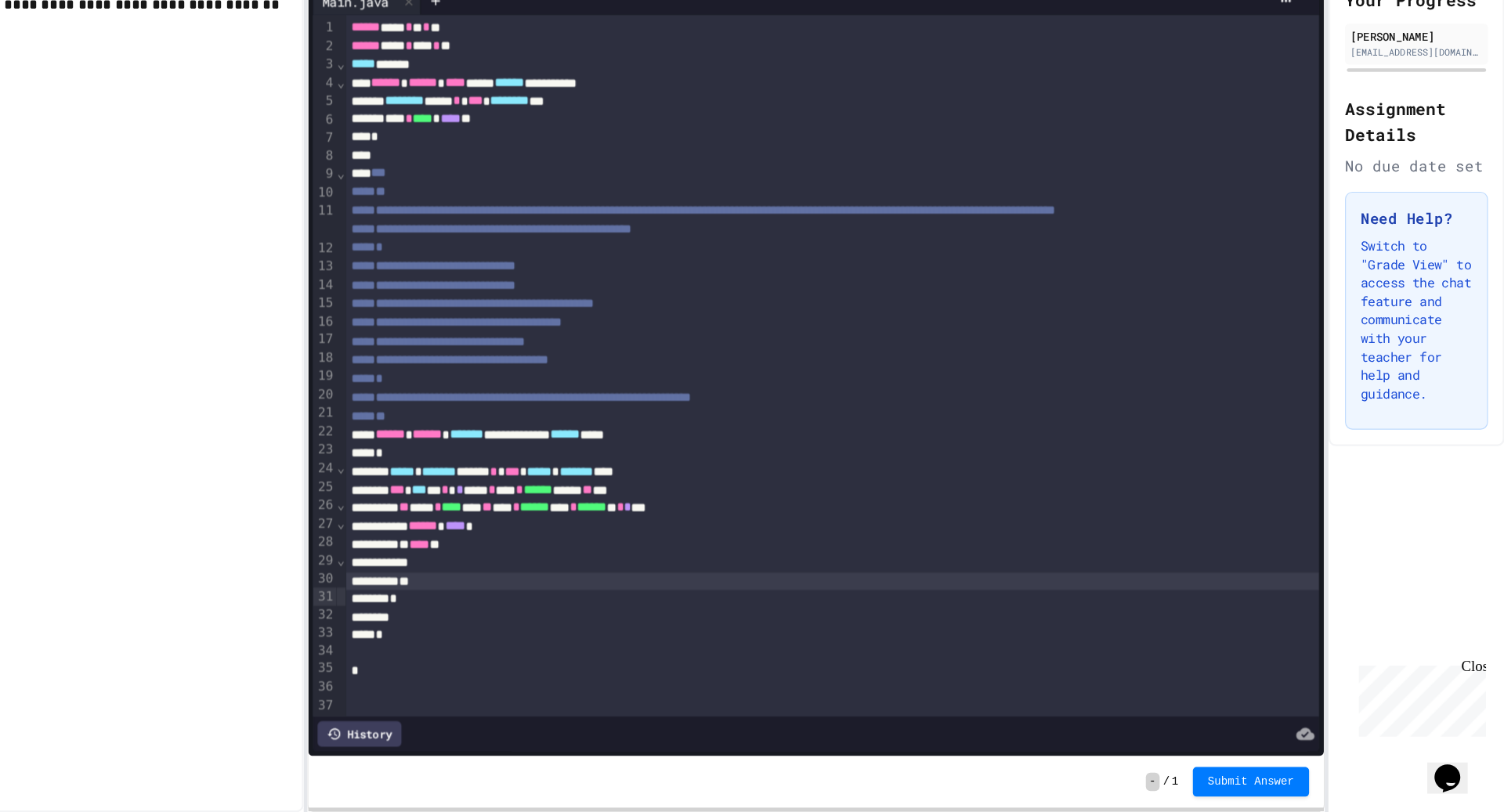
click at [722, 619] on div "*" at bounding box center [933, 616] width 827 height 15
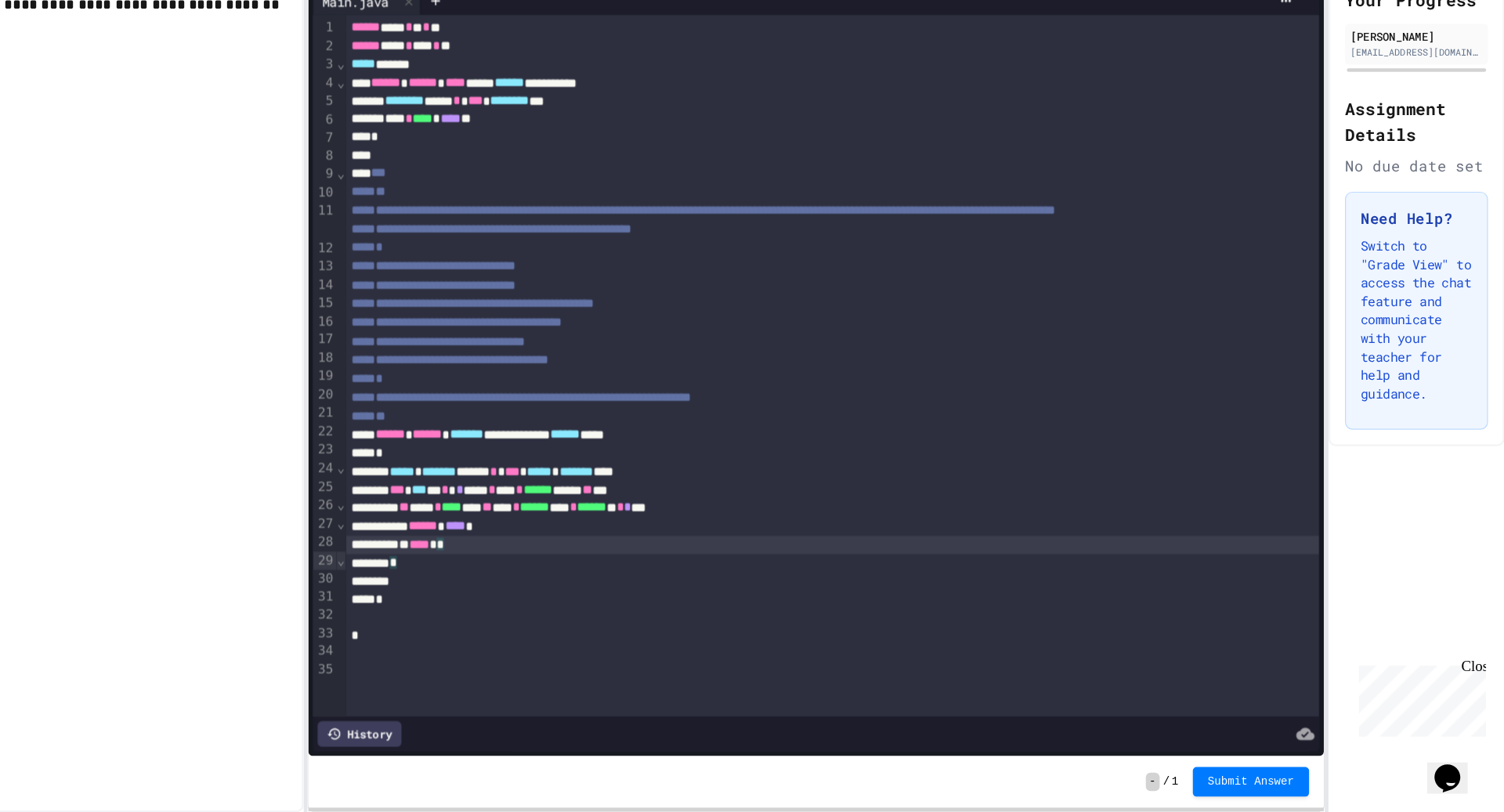
click at [678, 592] on div "* **** *" at bounding box center [933, 585] width 827 height 15
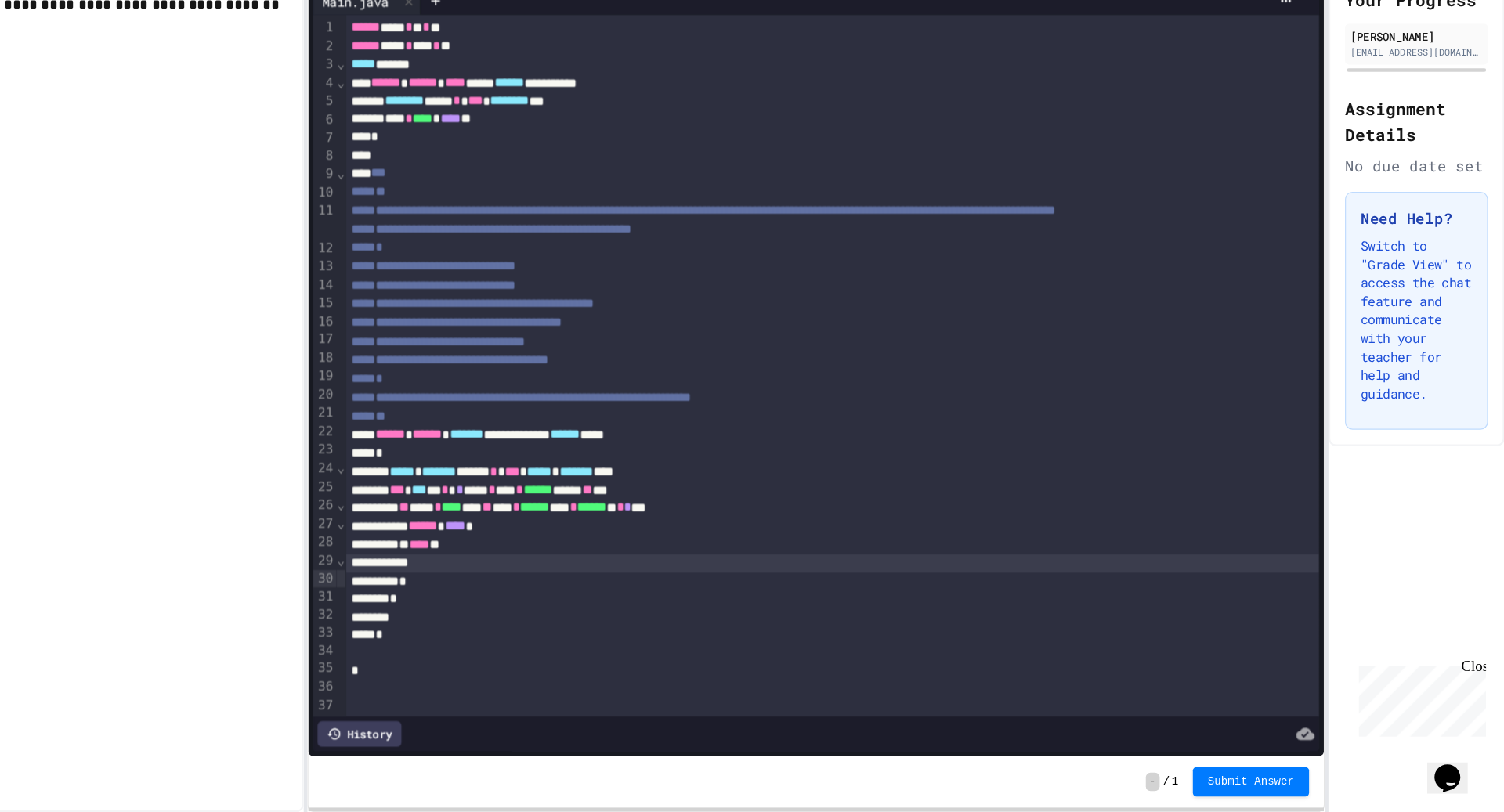
drag, startPoint x: 647, startPoint y: 531, endPoint x: 541, endPoint y: 780, distance: 270.6
click at [588, 672] on div "**********" at bounding box center [933, 432] width 827 height 596
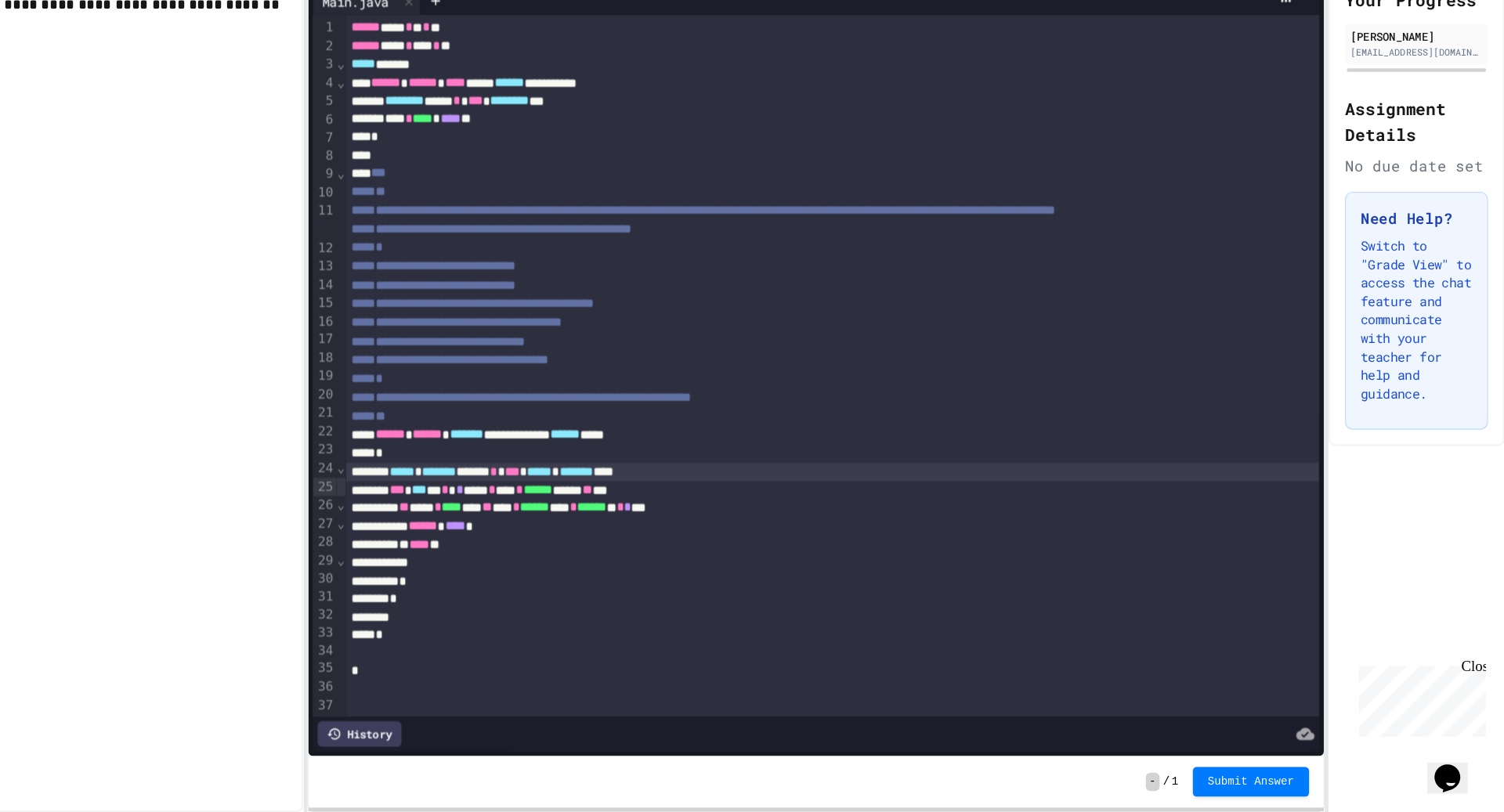
click at [541, 780] on div "- / 1 Submit Answer" at bounding box center [919, 785] width 862 height 44
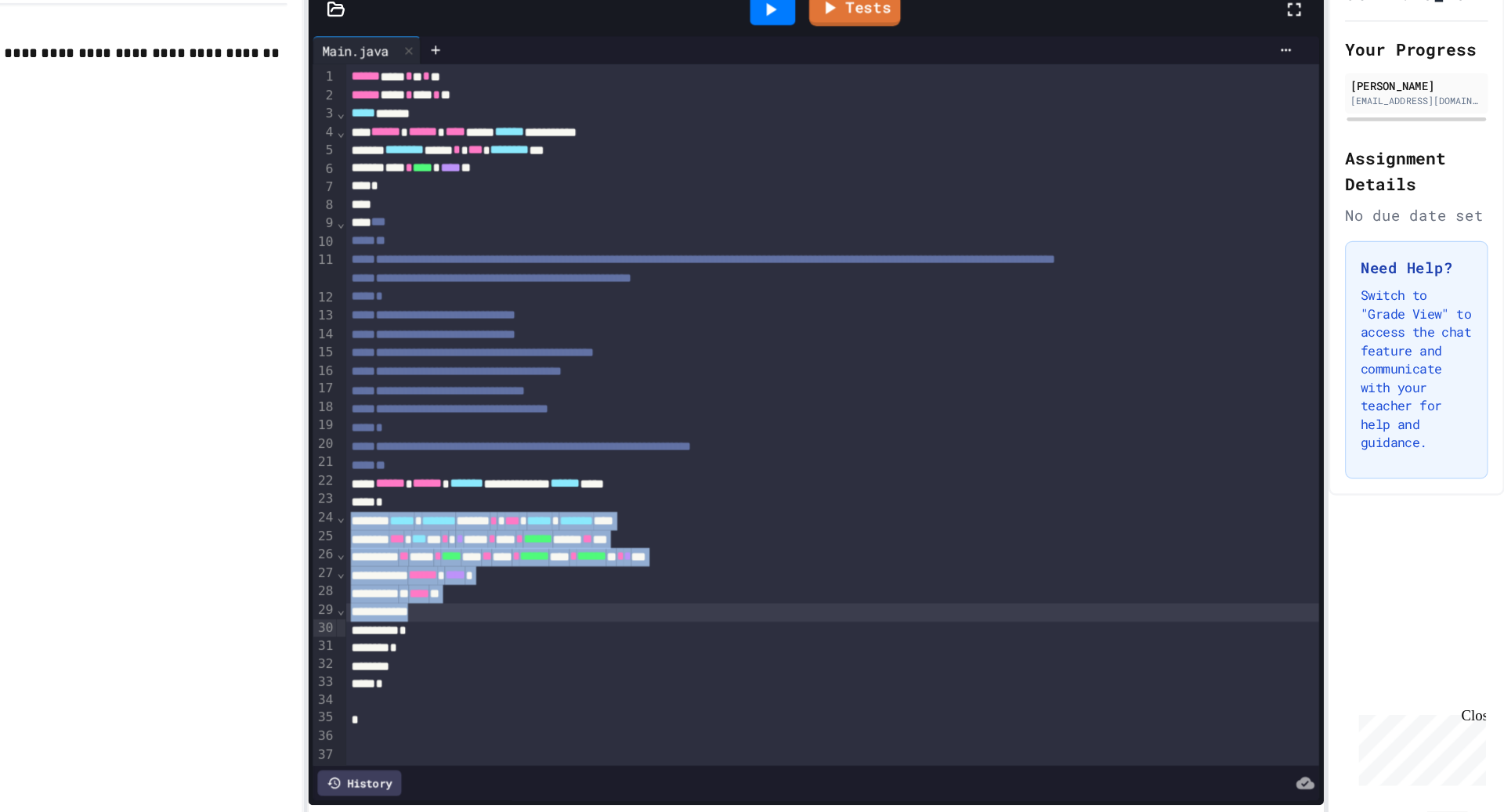
click at [764, 604] on div "**********" at bounding box center [933, 432] width 827 height 596
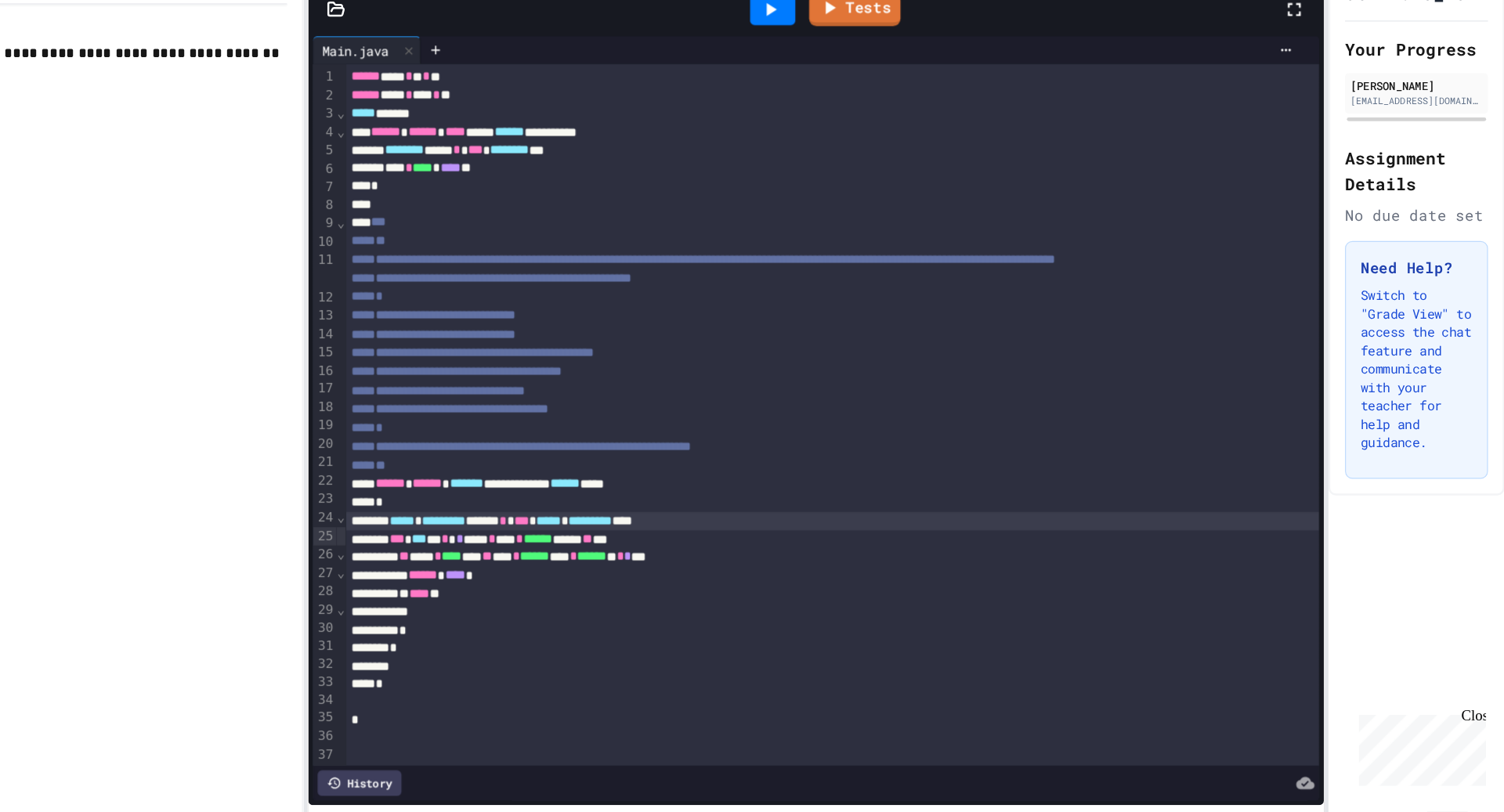
click at [688, 592] on div "* **** *" at bounding box center [933, 585] width 827 height 15
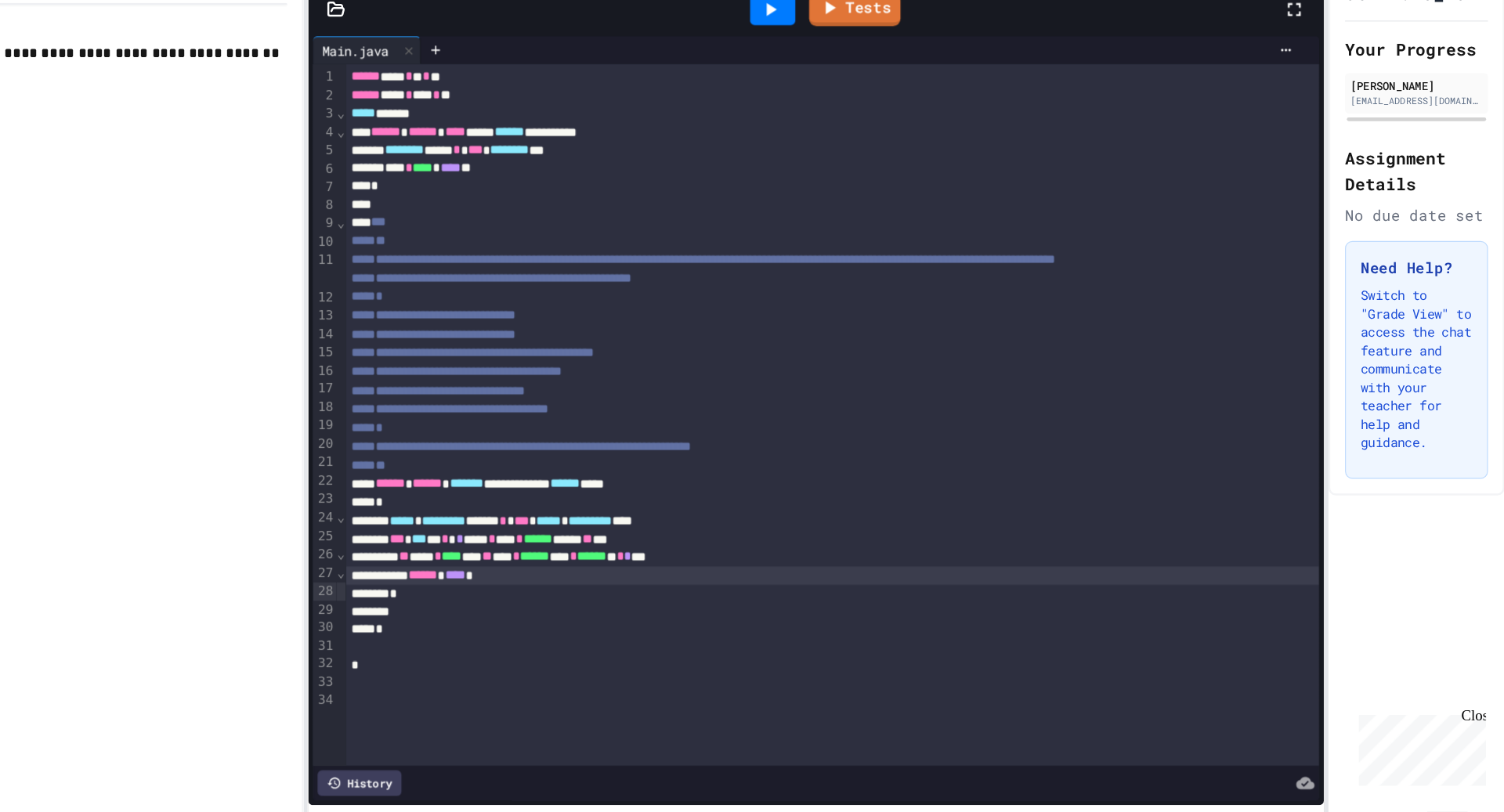
click at [879, 92] on icon at bounding box center [880, 88] width 19 height 19
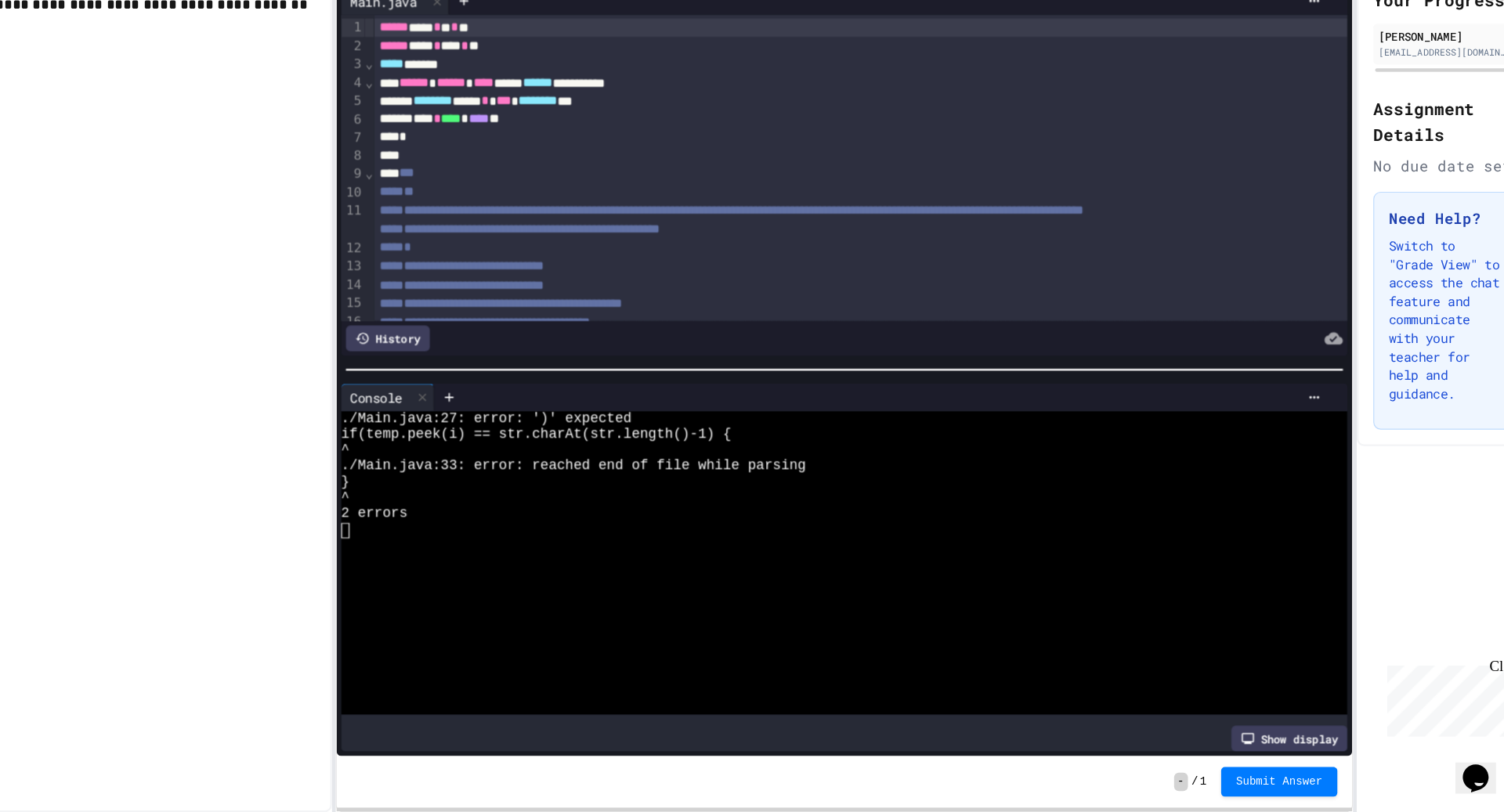
click at [856, 135] on div "**********" at bounding box center [933, 403] width 827 height 537
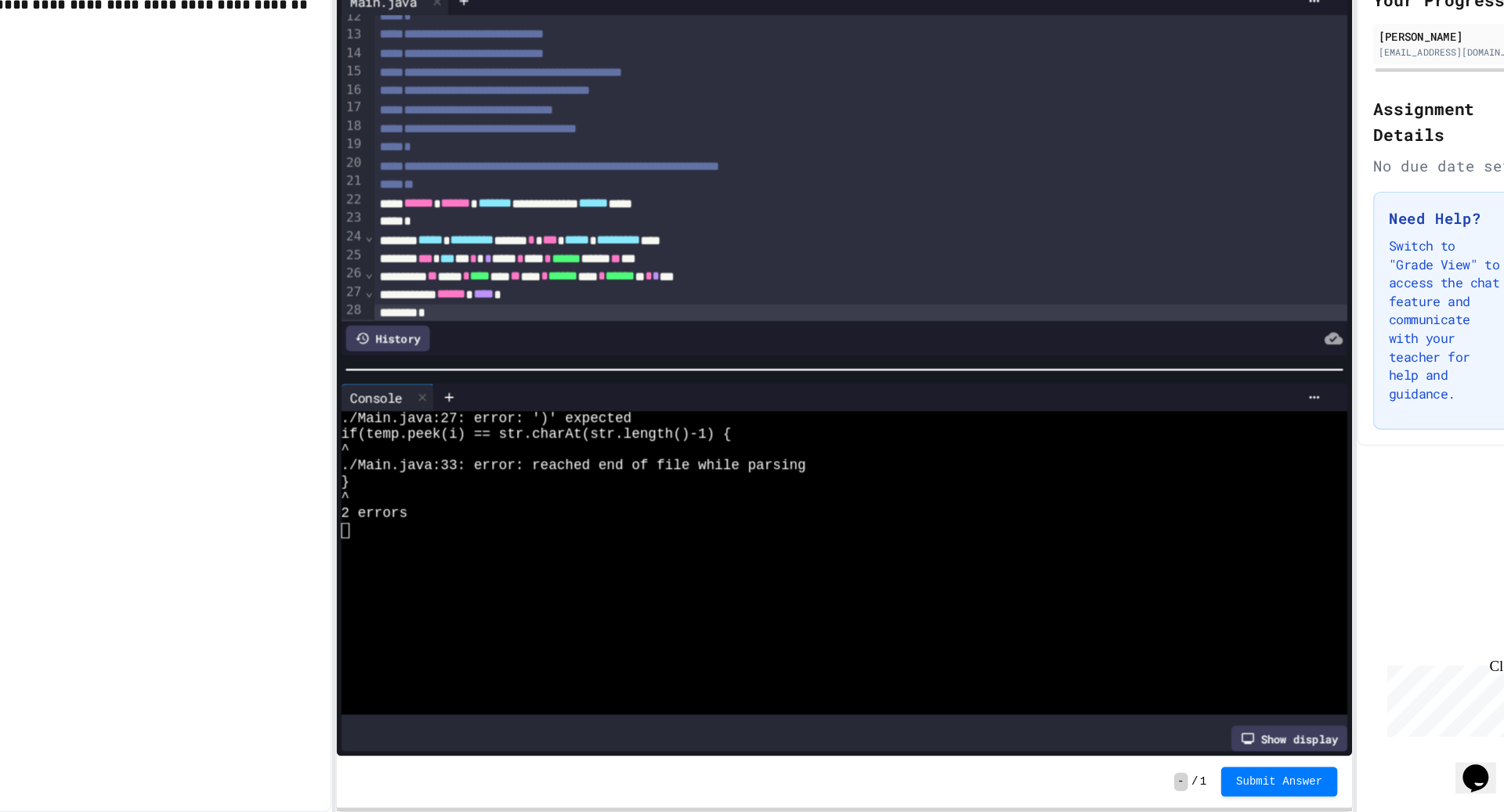
scroll to position [227, 0]
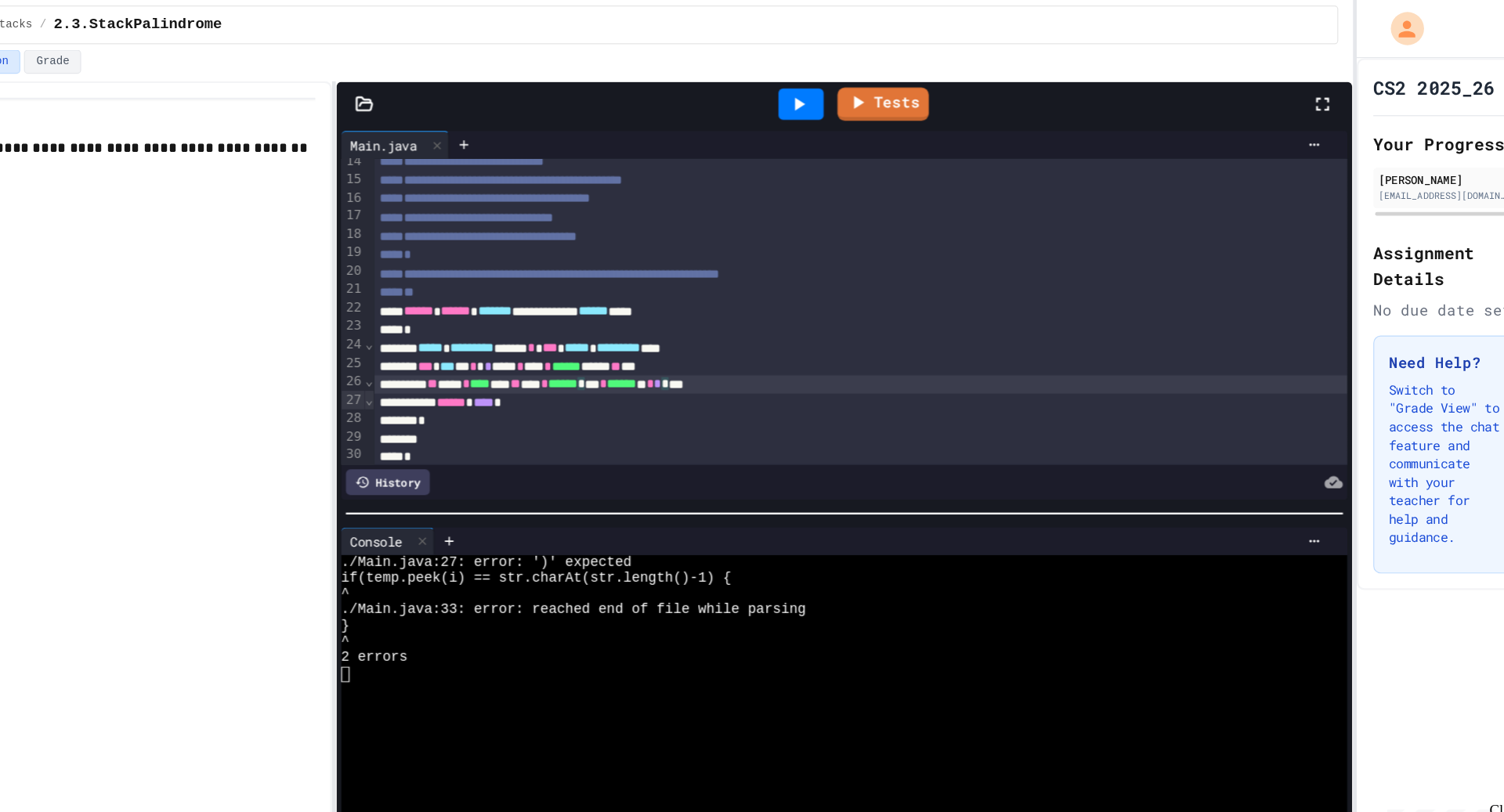
click at [861, 100] on div at bounding box center [882, 87] width 54 height 42
click at [885, 79] on icon at bounding box center [880, 88] width 19 height 19
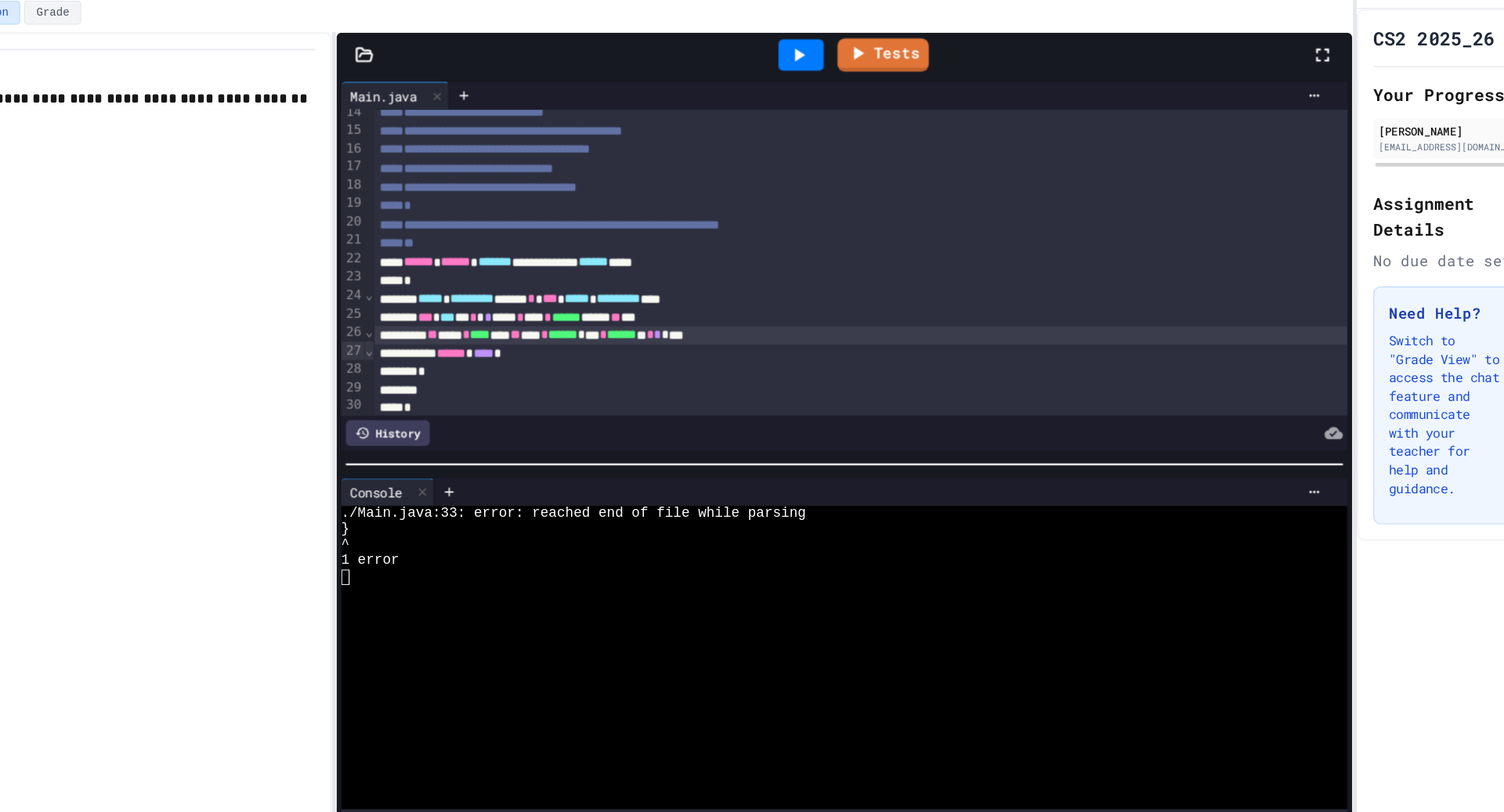
click at [658, 365] on div "*" at bounding box center [933, 358] width 827 height 15
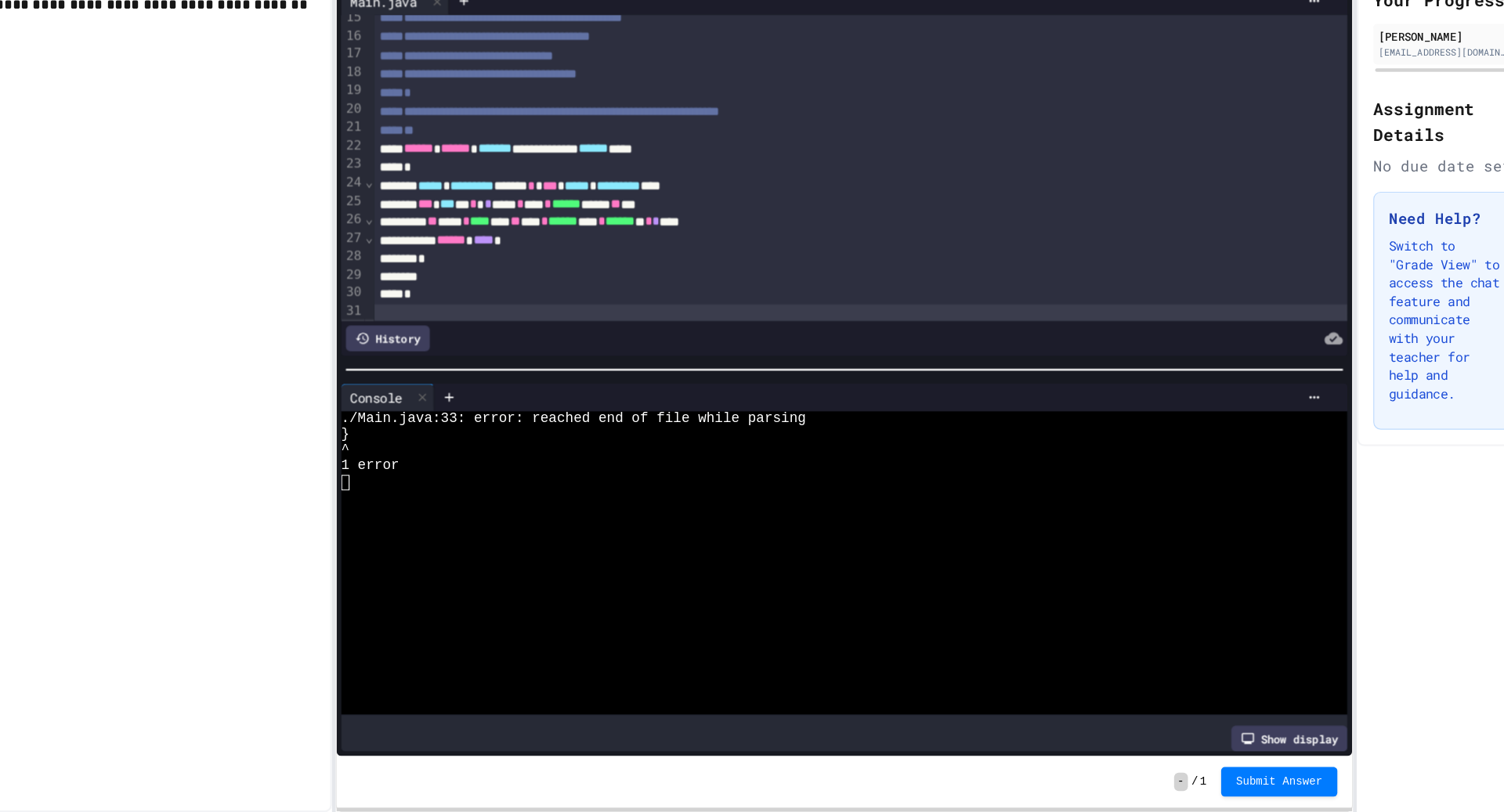
scroll to position [258, 0]
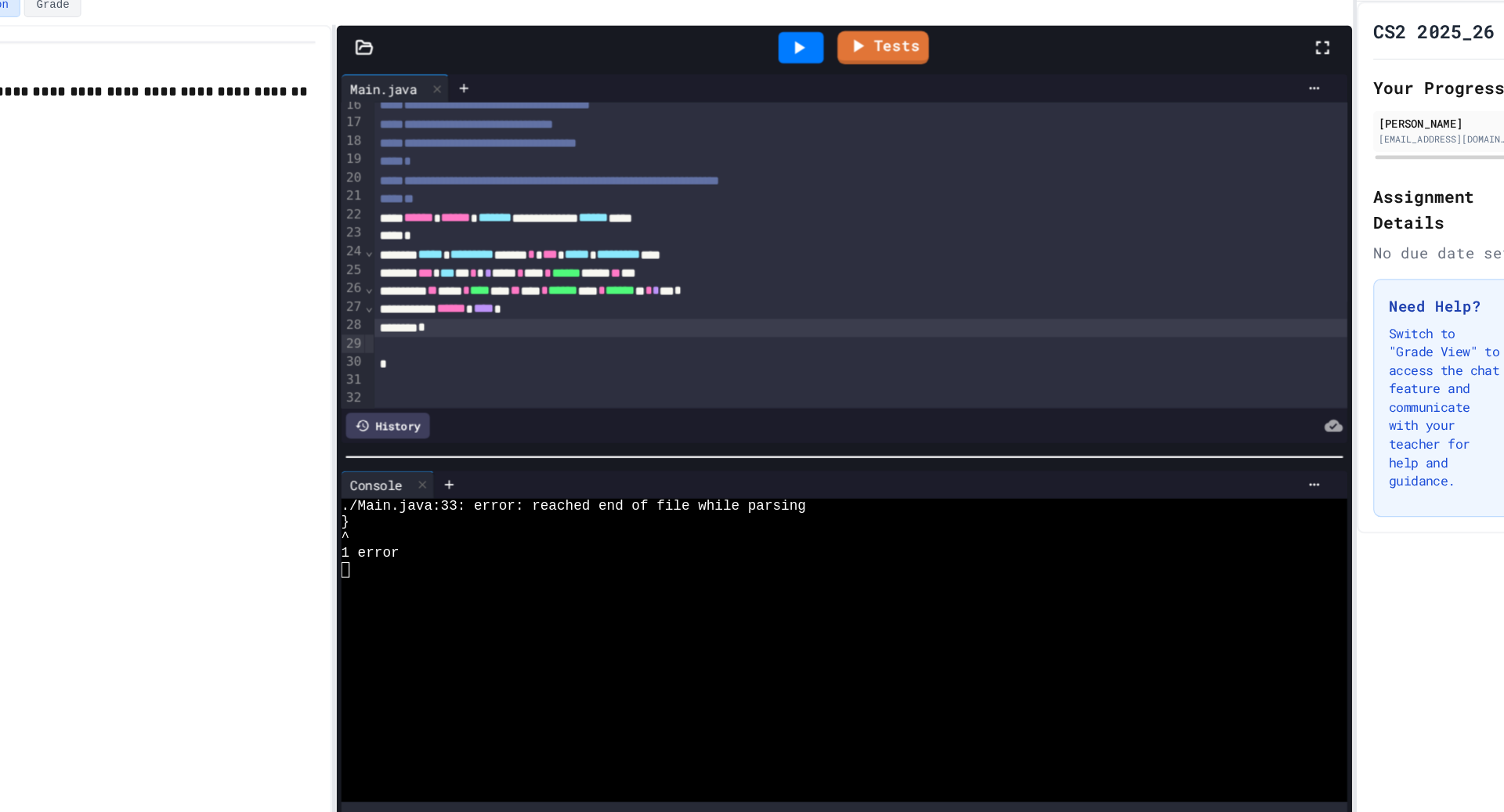
click at [888, 105] on div at bounding box center [882, 87] width 54 height 42
click at [886, 93] on icon at bounding box center [880, 88] width 19 height 19
click at [775, 334] on div "*" at bounding box center [933, 326] width 827 height 15
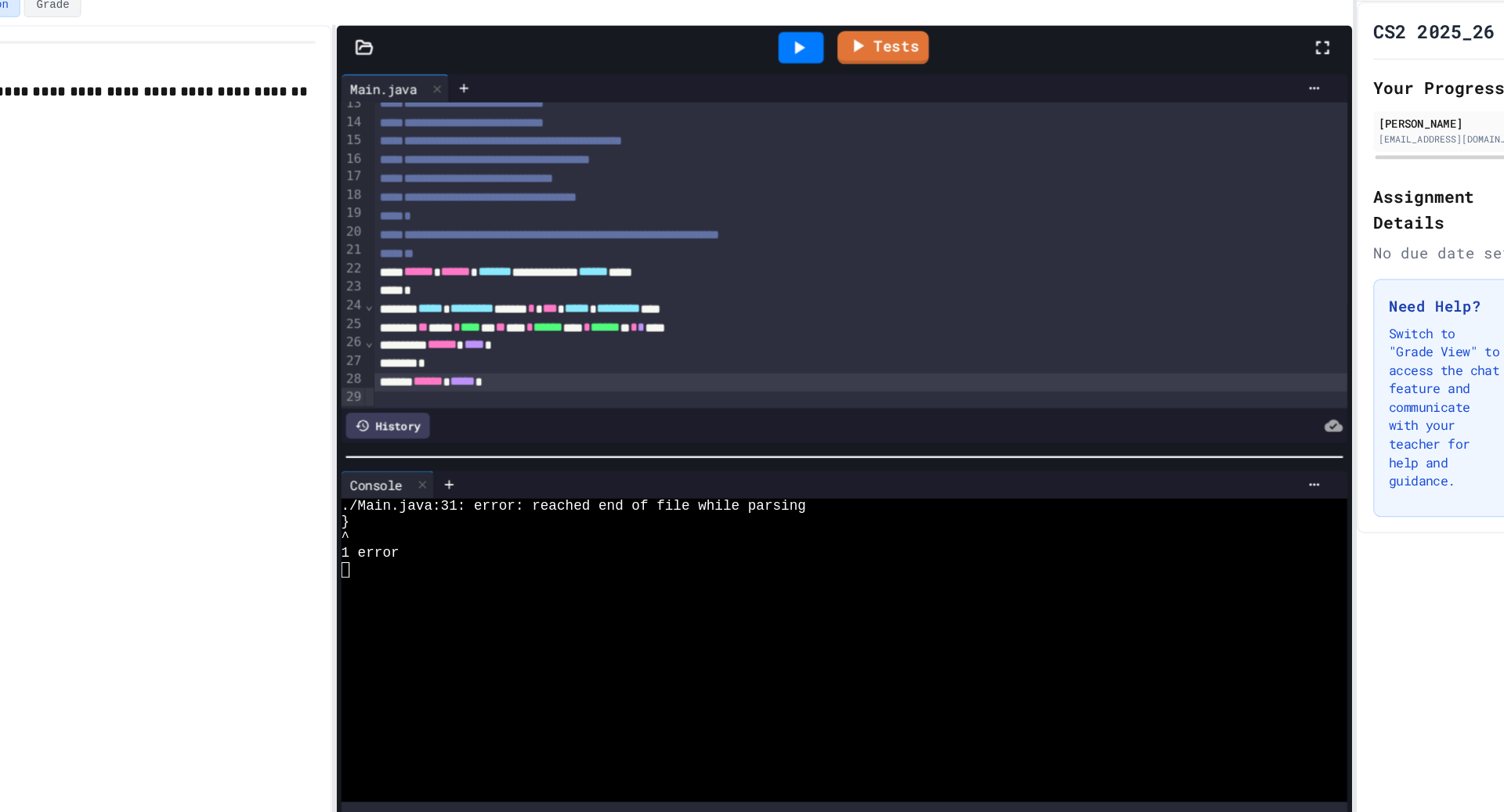
click at [891, 77] on div at bounding box center [882, 88] width 39 height 27
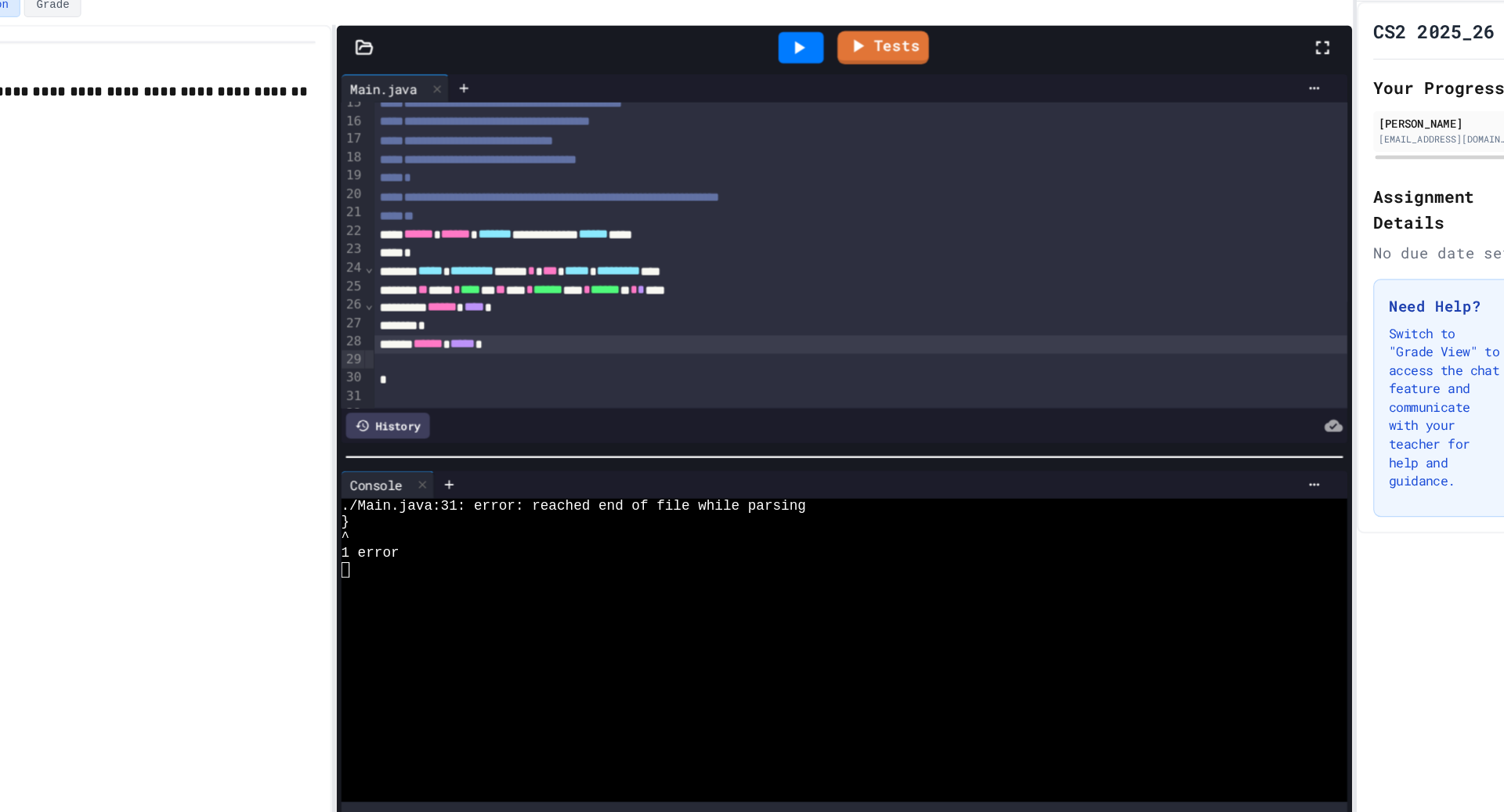
scroll to position [253, 0]
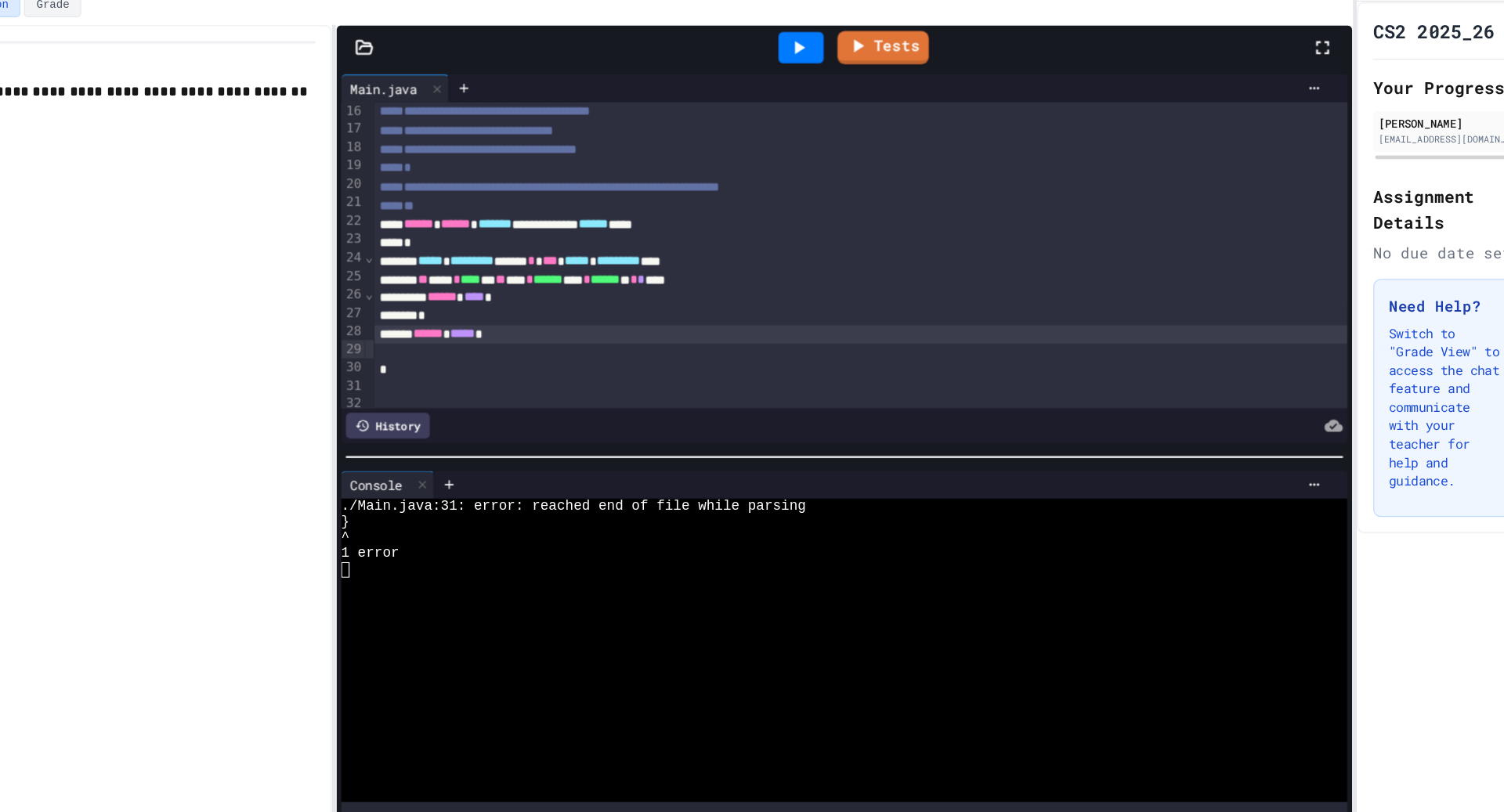
click at [668, 293] on div "** ***** * **** ** ** *** * ****** **** * ****** ** * * ****" at bounding box center [933, 286] width 827 height 15
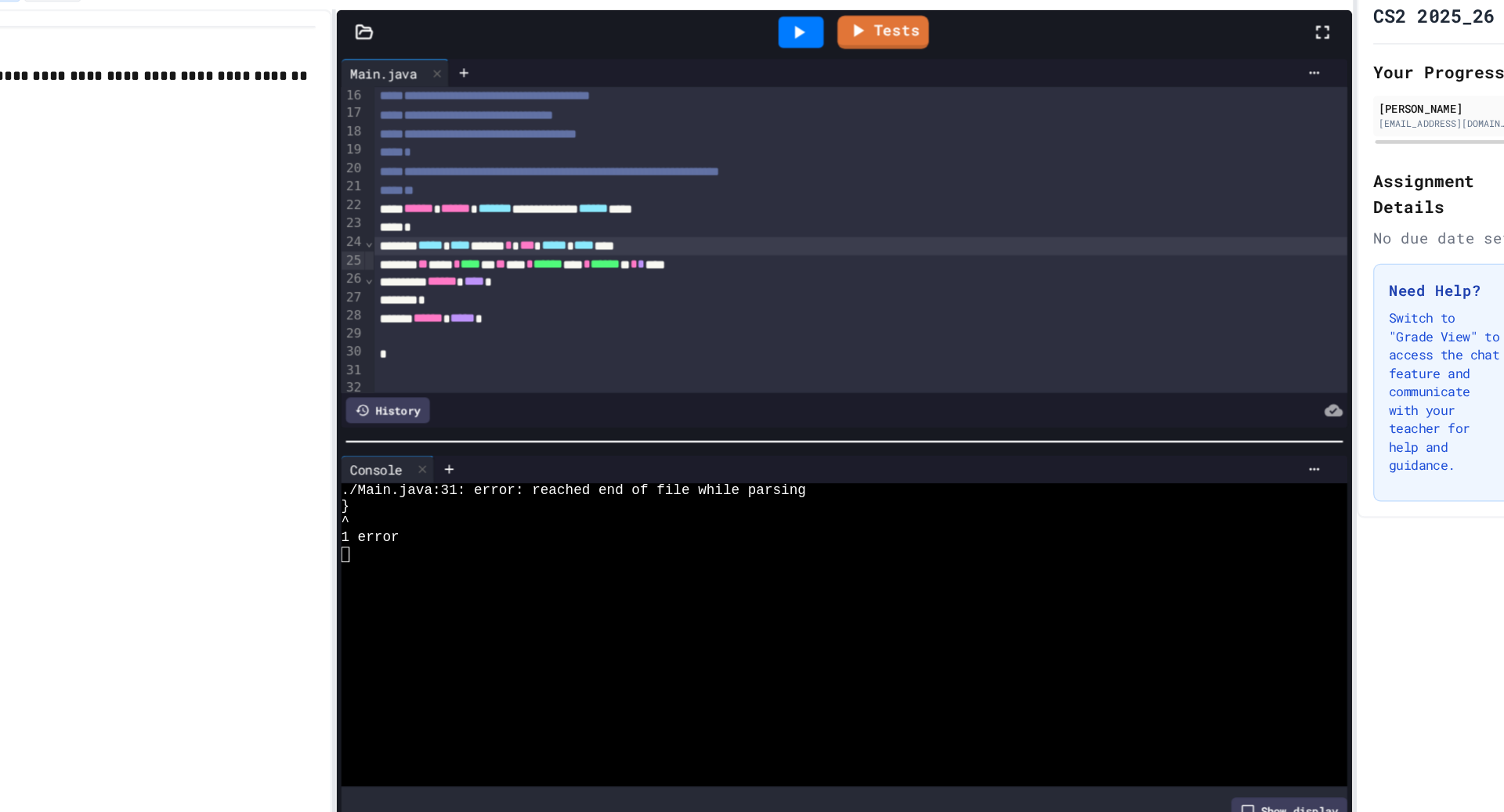
click at [889, 69] on div at bounding box center [882, 87] width 54 height 42
click at [888, 82] on icon at bounding box center [880, 88] width 19 height 19
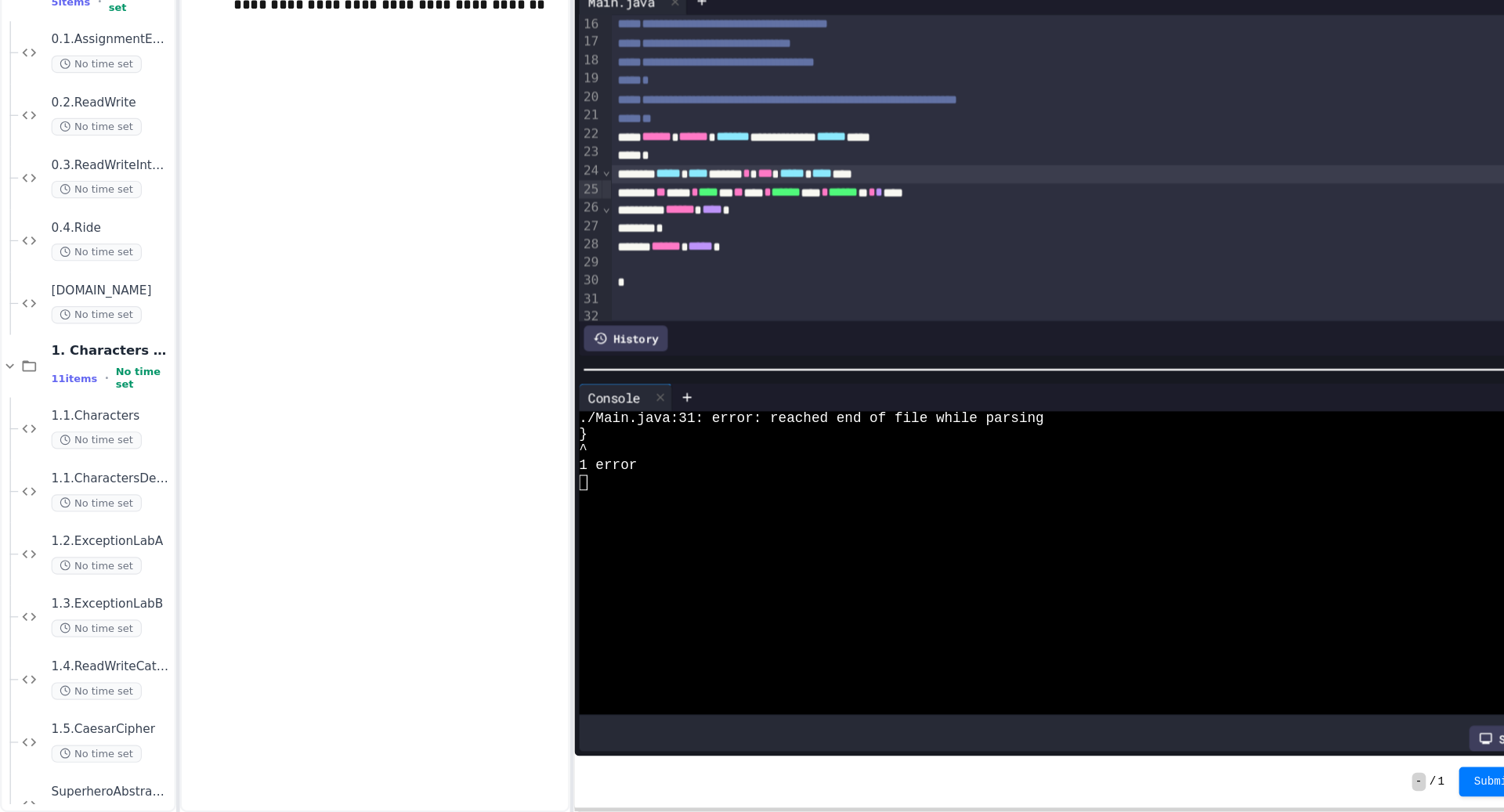
click at [1104, 324] on div "*" at bounding box center [933, 316] width 827 height 15
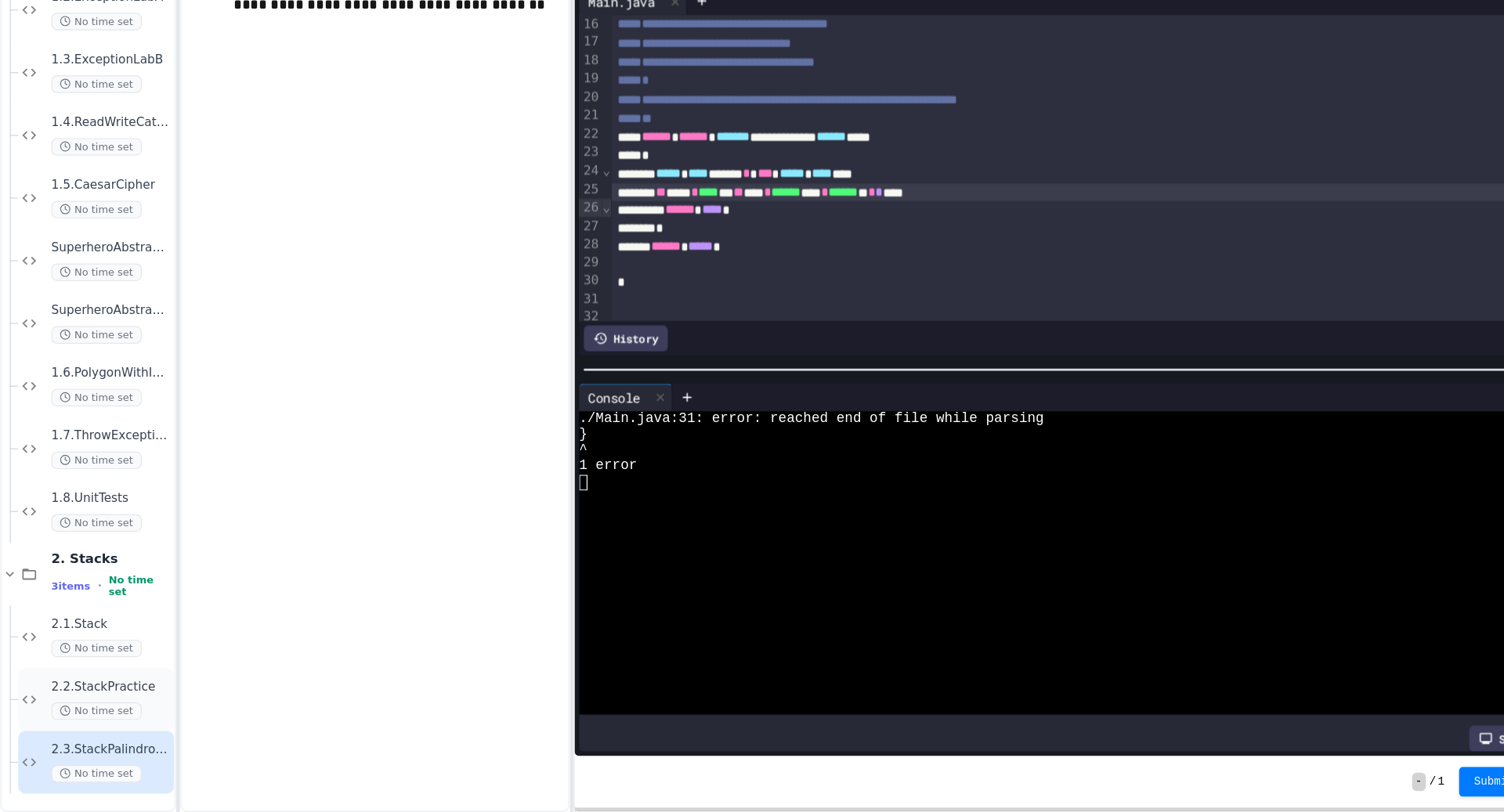
click at [57, 704] on span "2.2.StackPractice" at bounding box center [94, 706] width 101 height 14
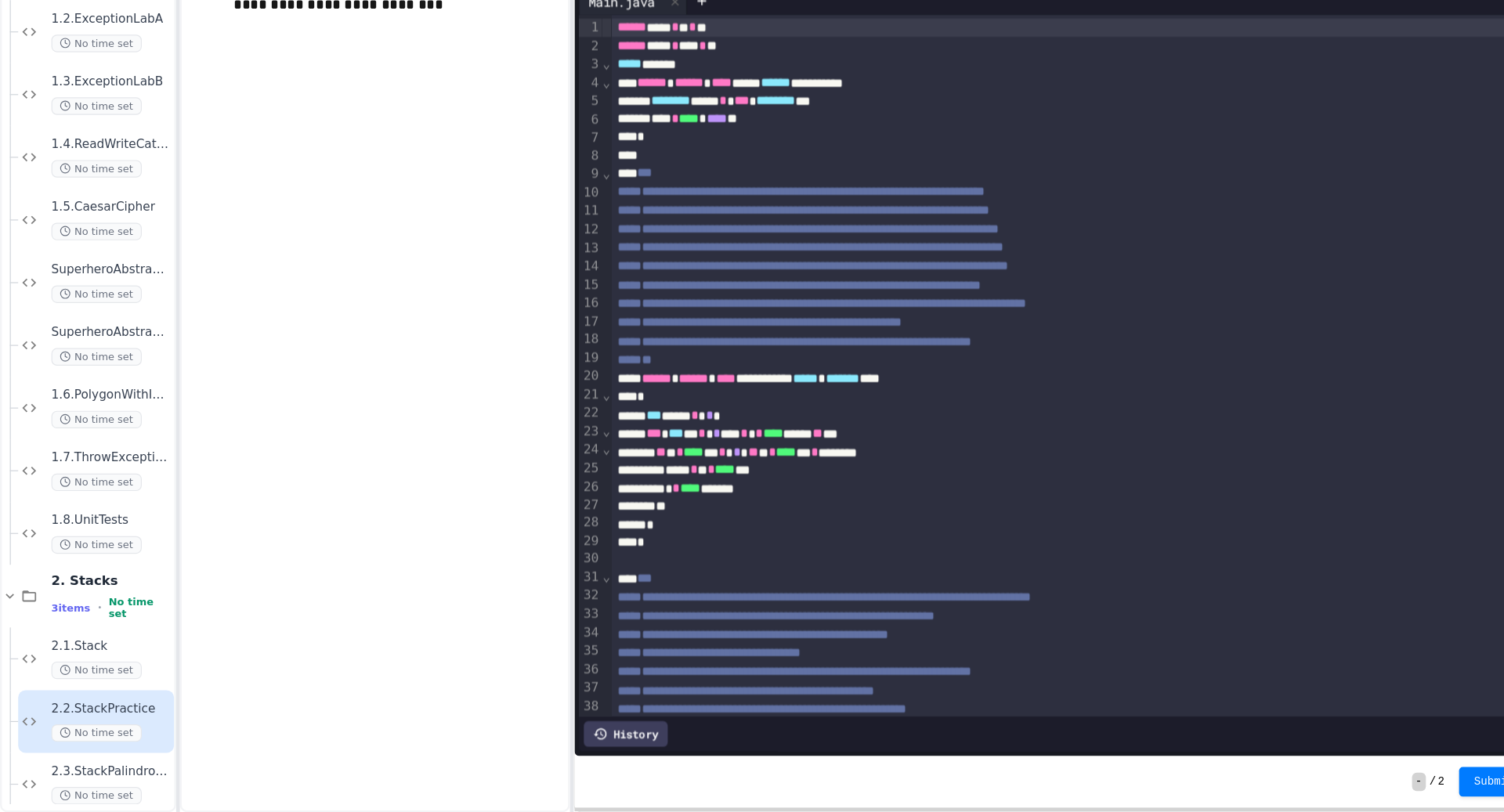
scroll to position [170, 0]
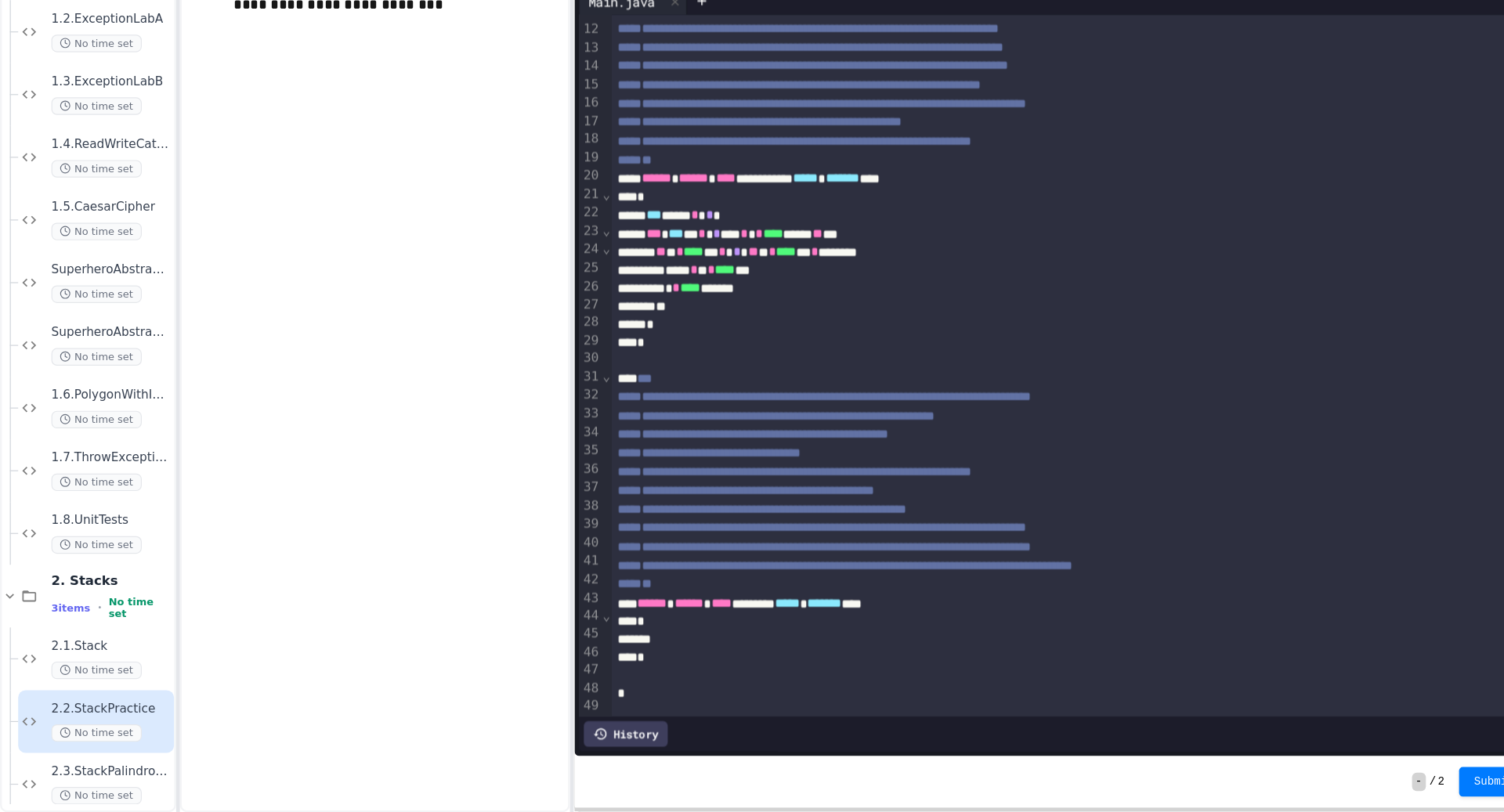
drag, startPoint x: 627, startPoint y: 668, endPoint x: 616, endPoint y: 613, distance: 56.1
click at [627, 673] on div "*" at bounding box center [933, 681] width 827 height 15
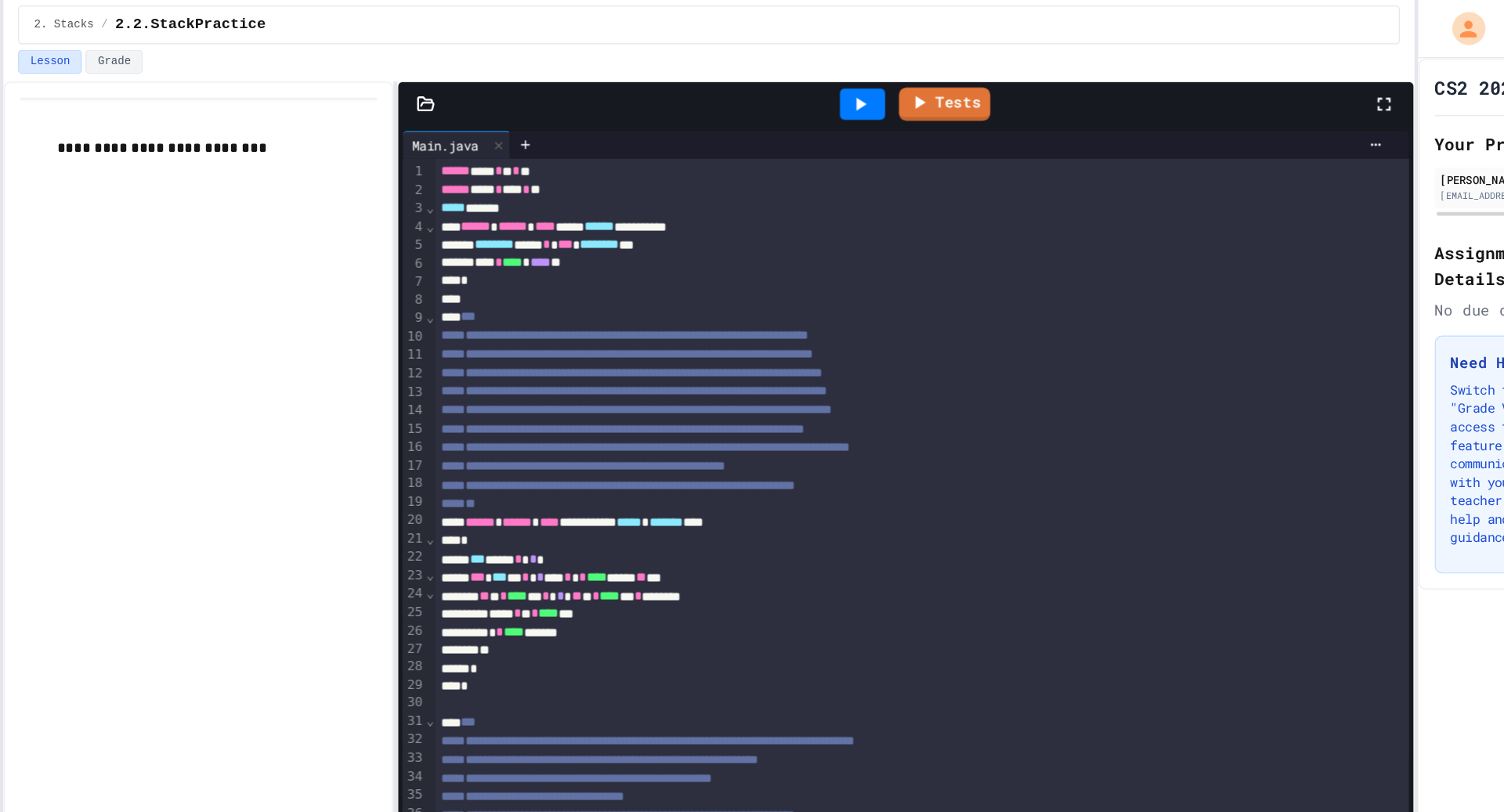
click at [1006, 98] on div "Tests" at bounding box center [925, 87] width 781 height 42
click at [875, 87] on icon at bounding box center [880, 88] width 19 height 19
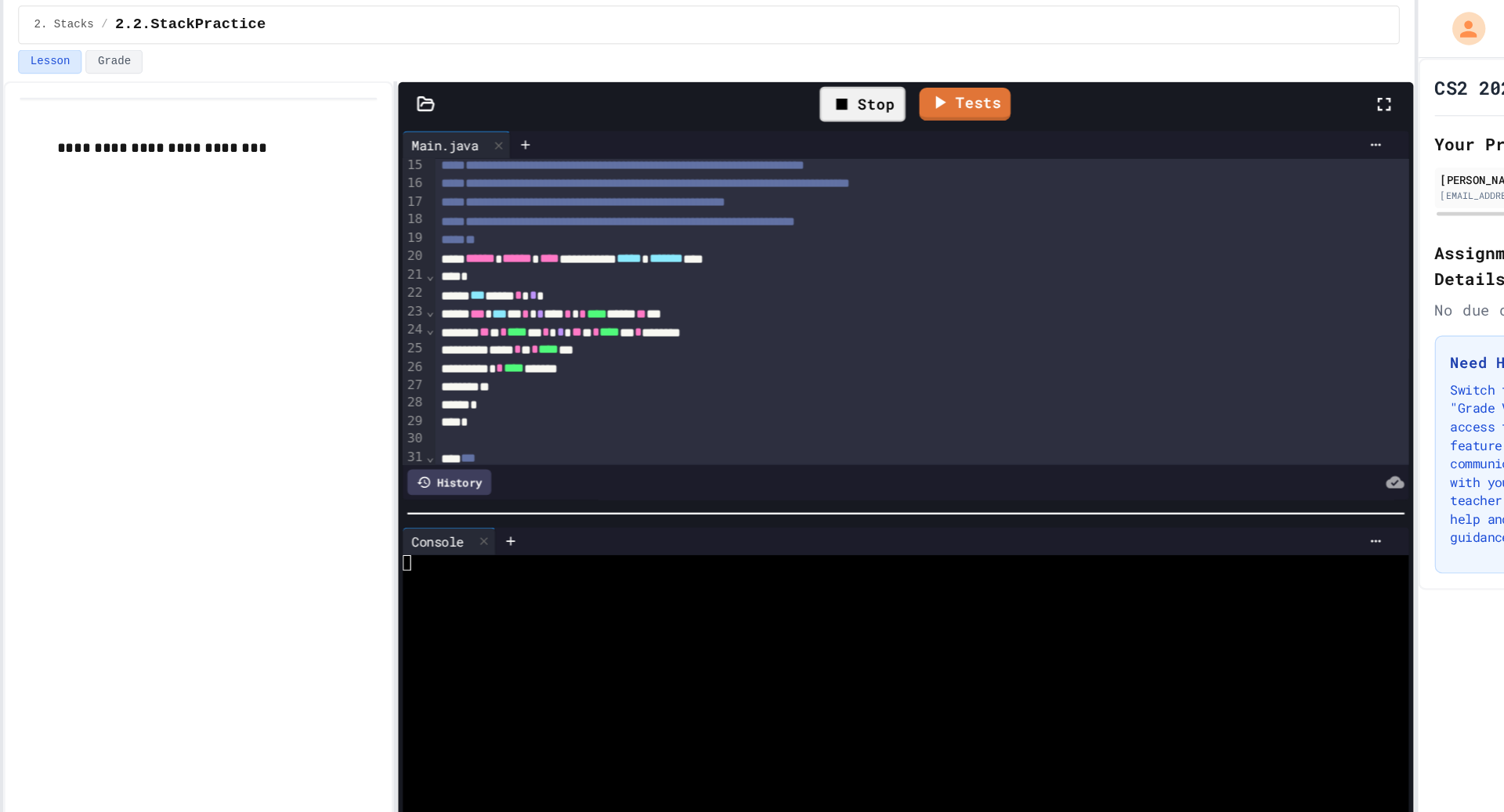
scroll to position [233, 0]
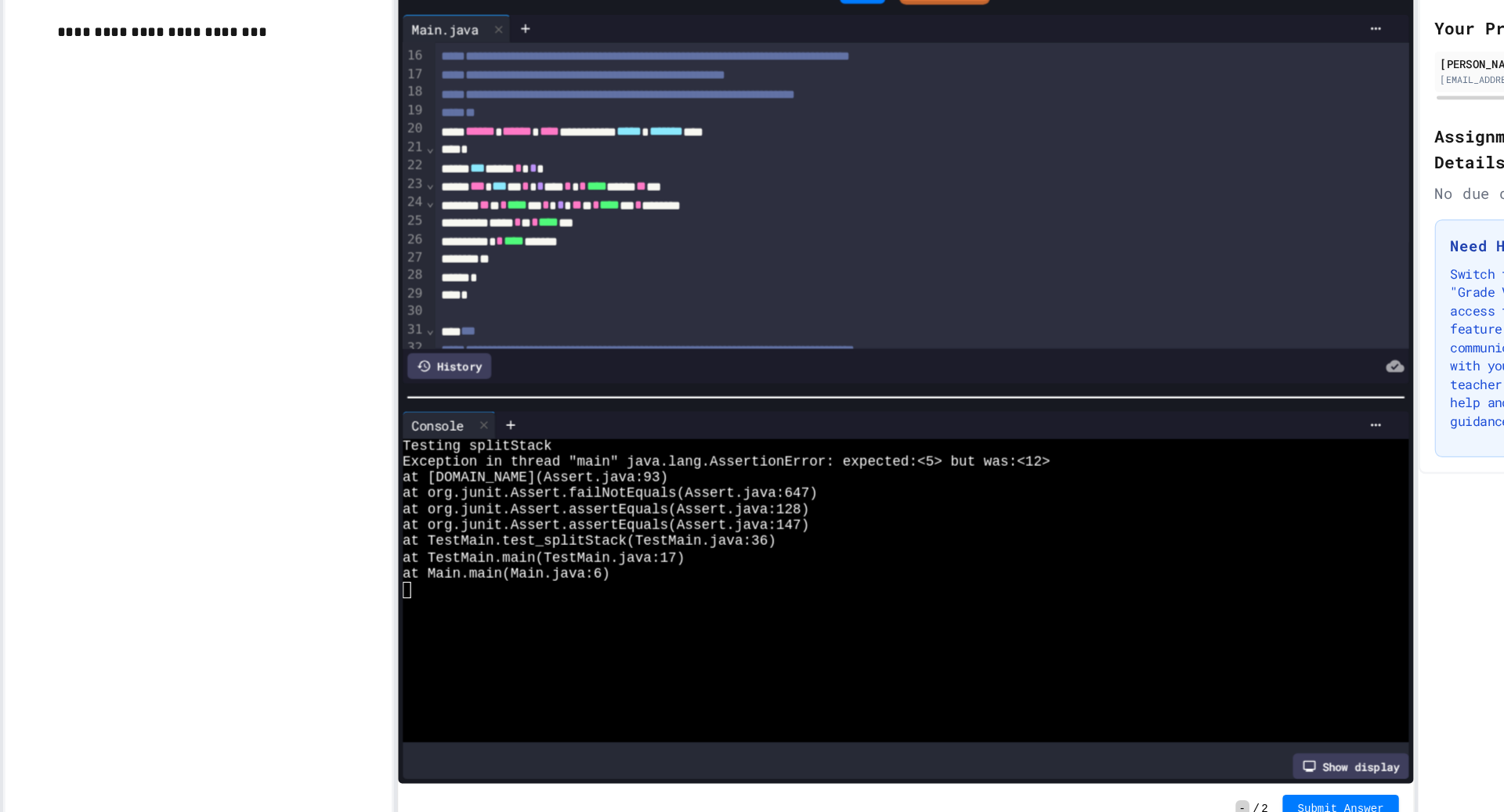
click at [746, 328] on div "*" at bounding box center [933, 335] width 827 height 15
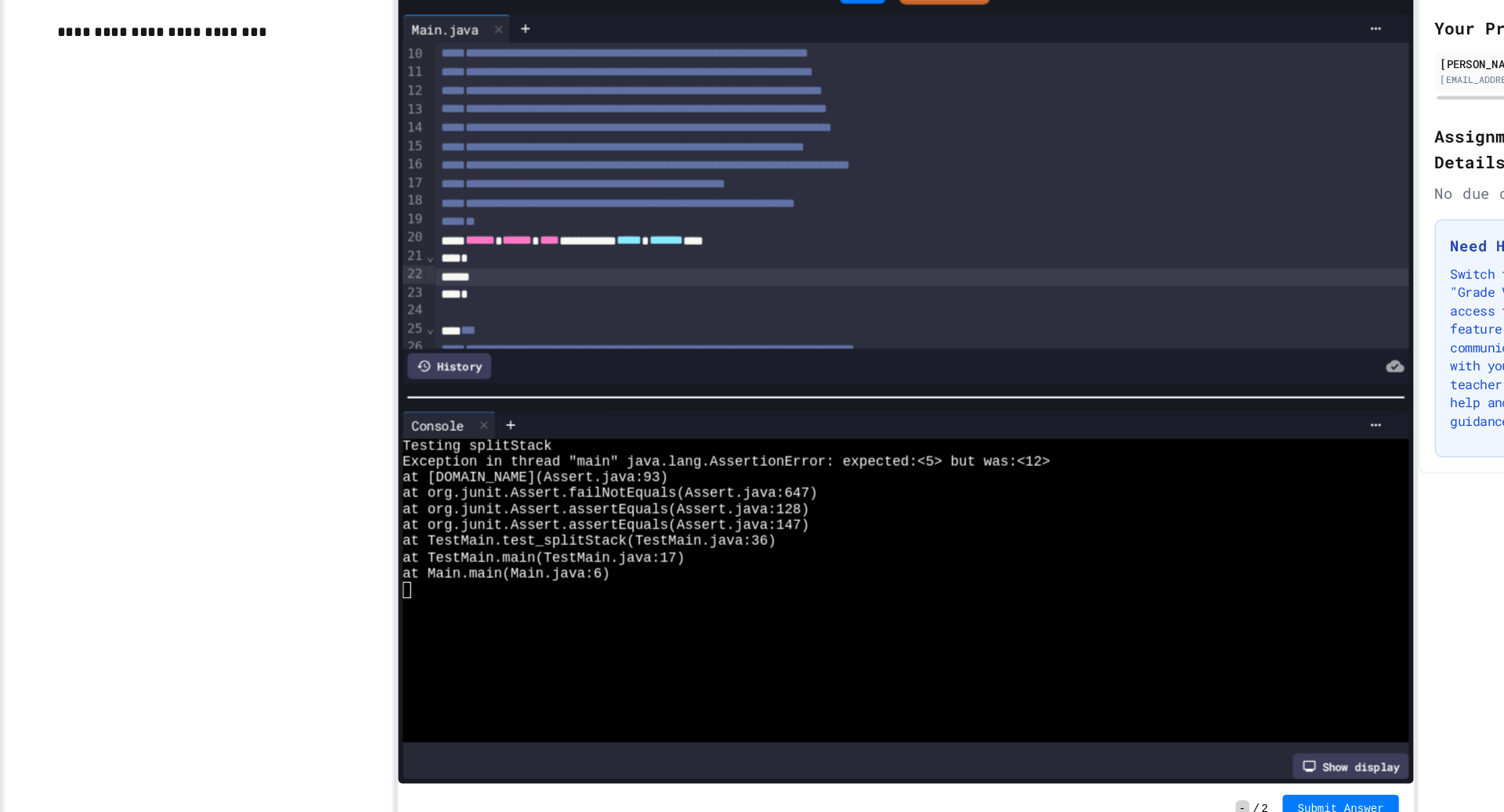
scroll to position [141, 0]
